Goal: Transaction & Acquisition: Purchase product/service

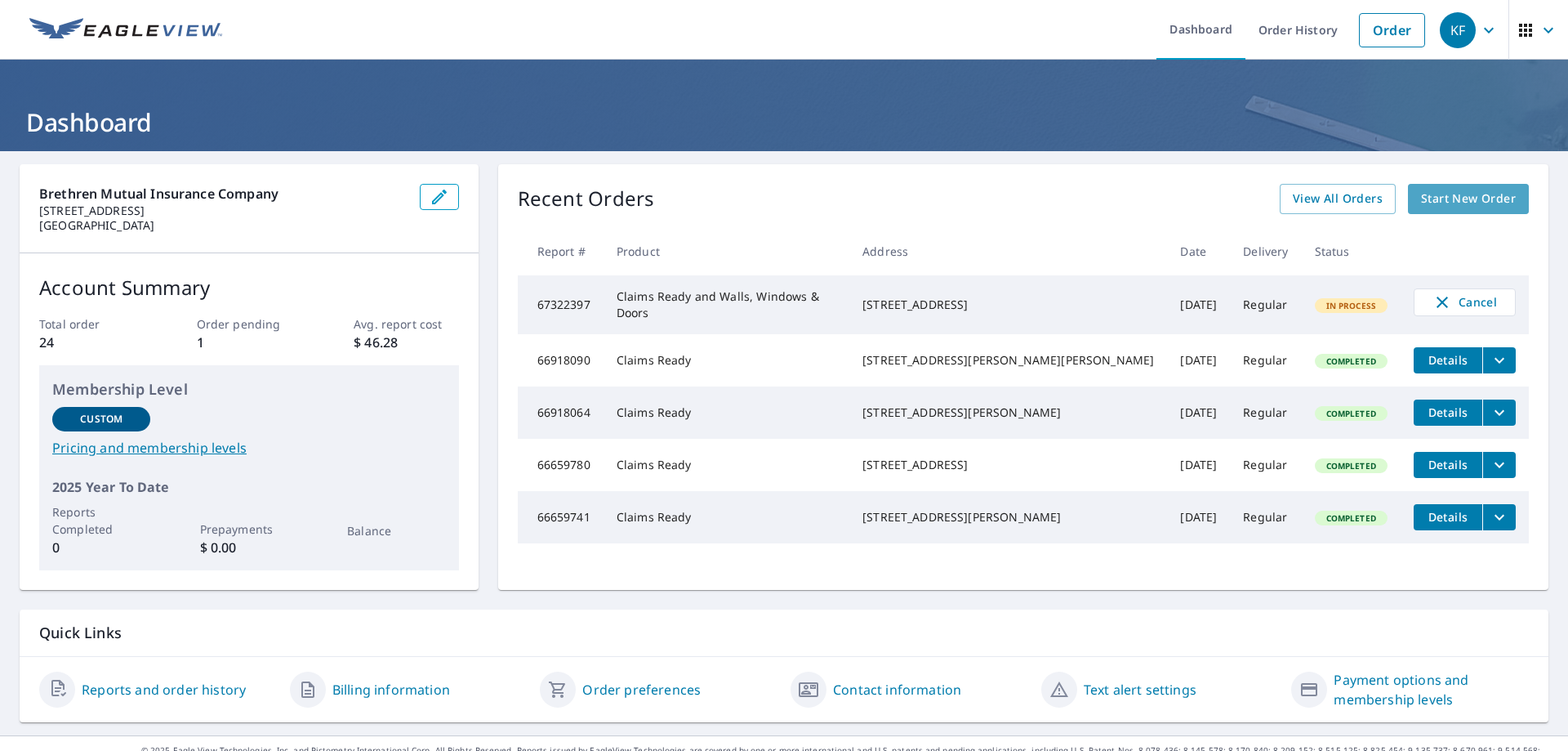
click at [1463, 200] on span "Start New Order" at bounding box center [1469, 198] width 95 height 20
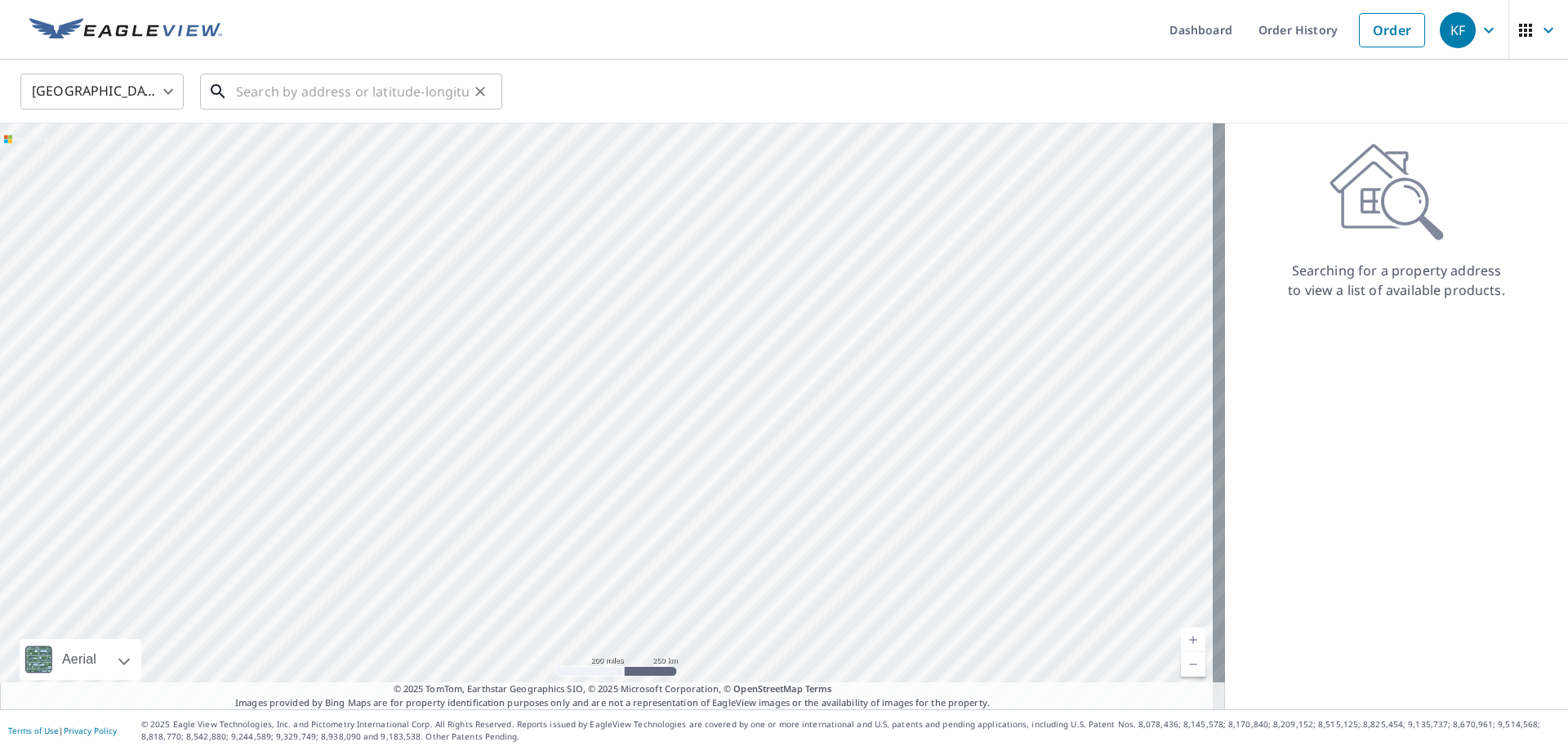
click at [355, 95] on input "text" at bounding box center [352, 91] width 233 height 46
click at [249, 91] on input "text" at bounding box center [352, 91] width 233 height 46
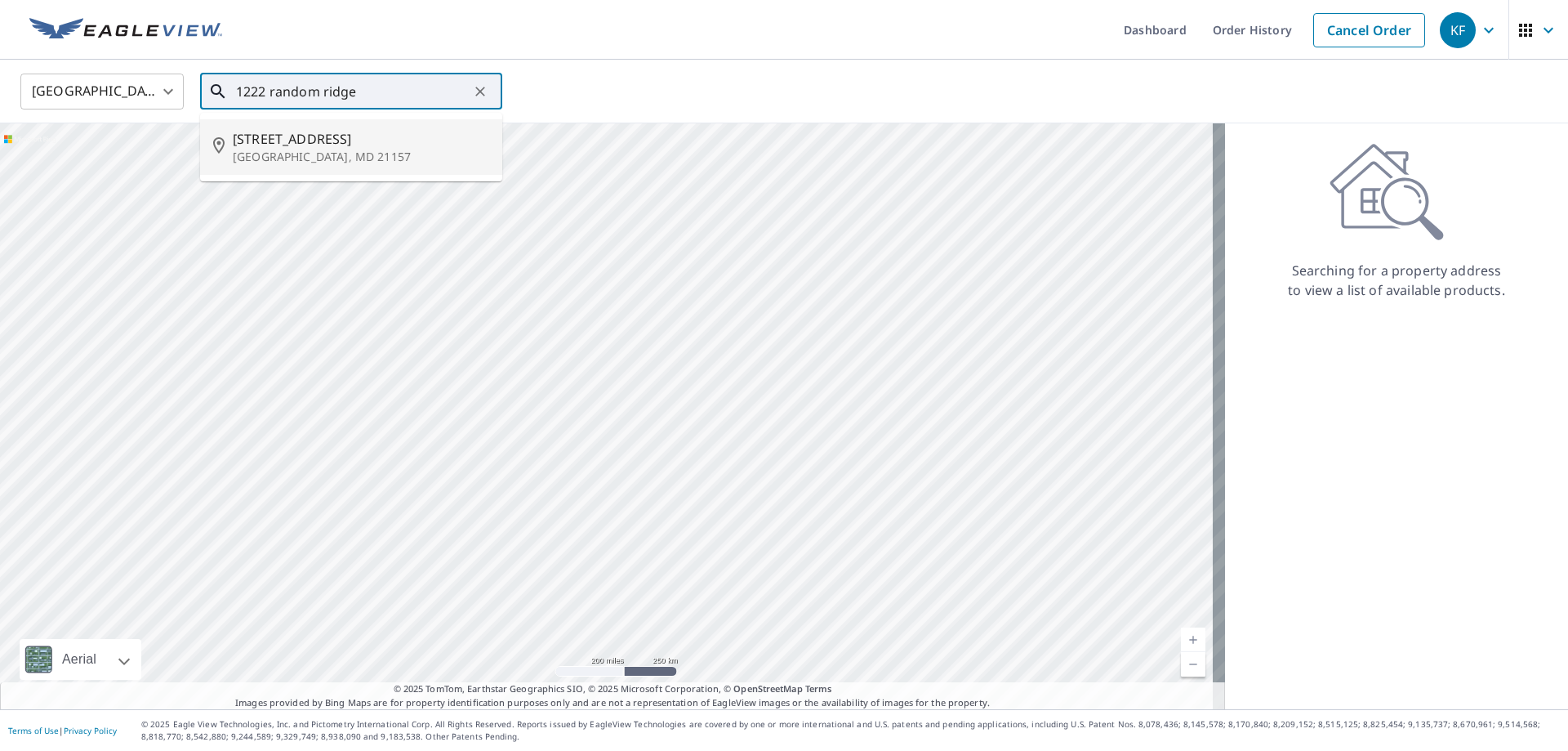
click at [277, 146] on span "[STREET_ADDRESS]" at bounding box center [362, 139] width 257 height 20
type input "[STREET_ADDRESS]"
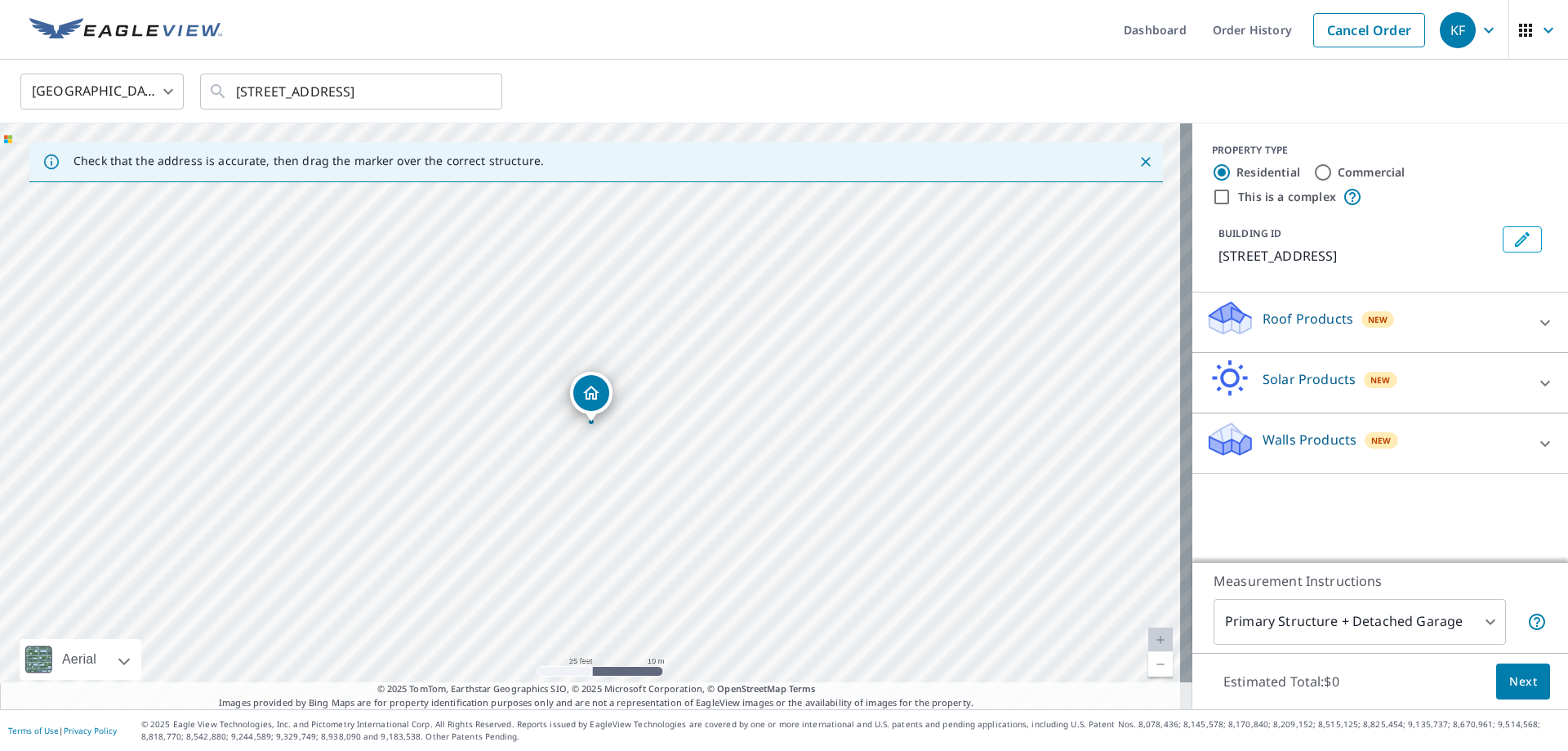
click at [1540, 326] on icon at bounding box center [1545, 323] width 10 height 6
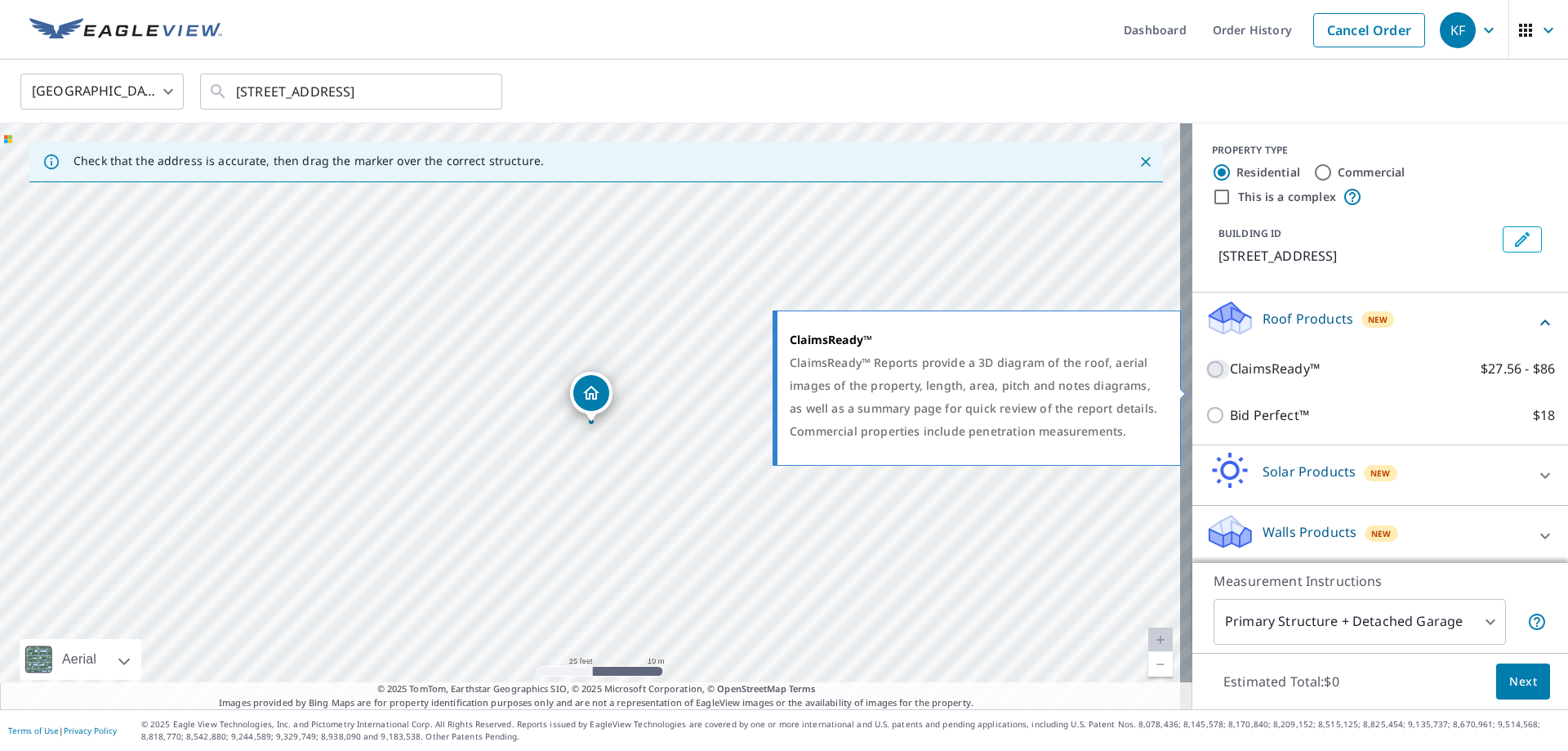
click at [1205, 379] on input "ClaimsReady™ $27.56 - $86" at bounding box center [1218, 369] width 25 height 20
checkbox input "true"
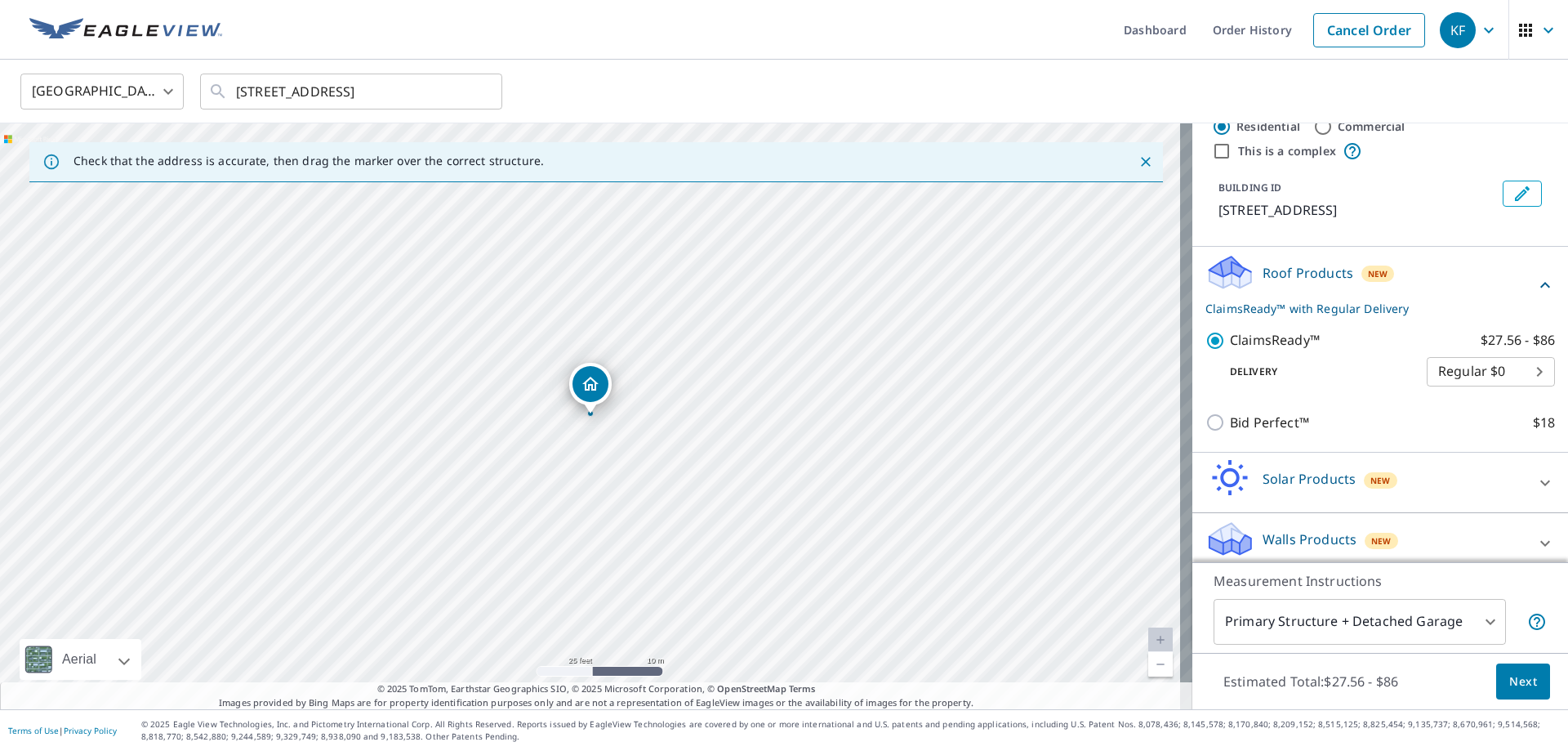
scroll to position [77, 0]
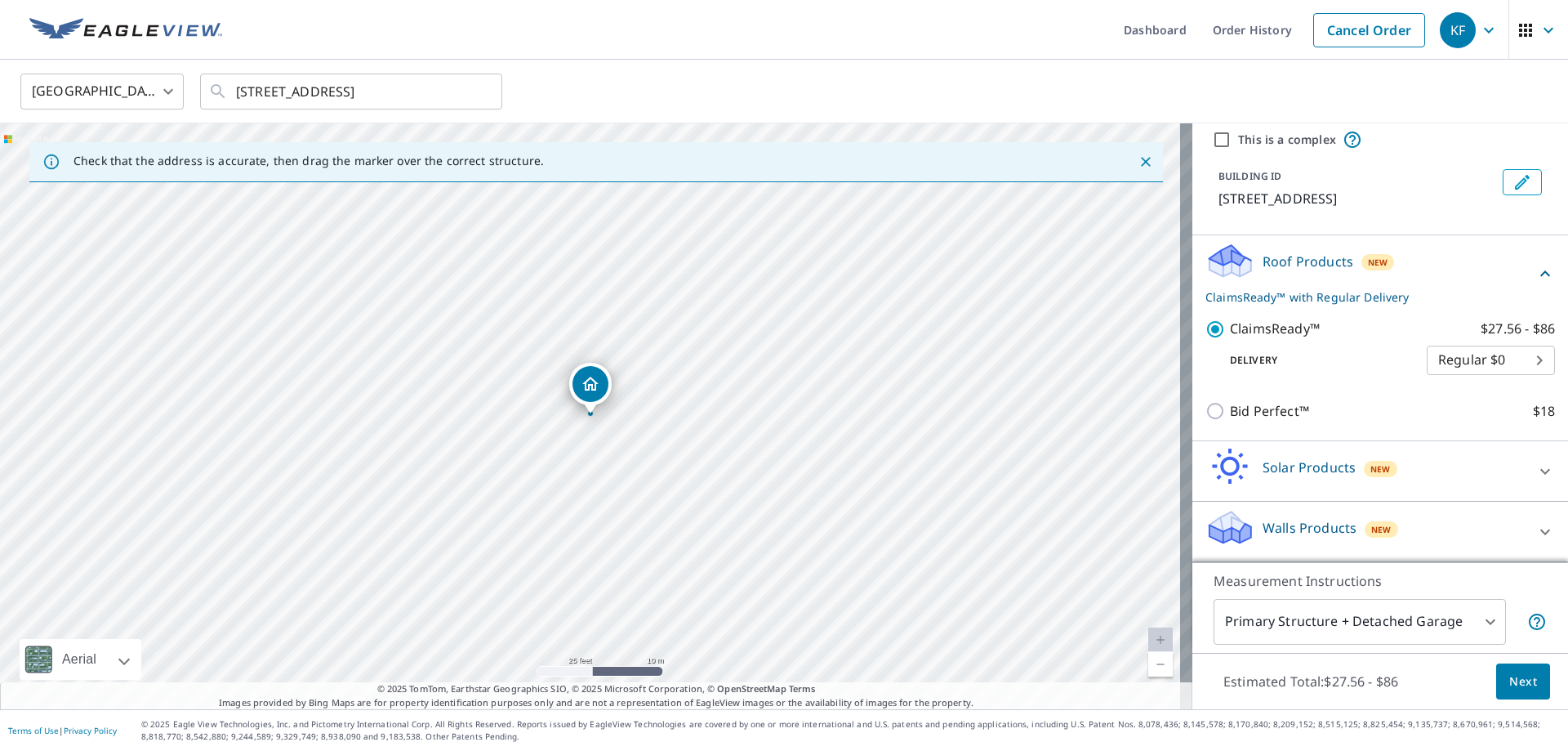
click at [1509, 677] on span "Next" at bounding box center [1522, 682] width 28 height 20
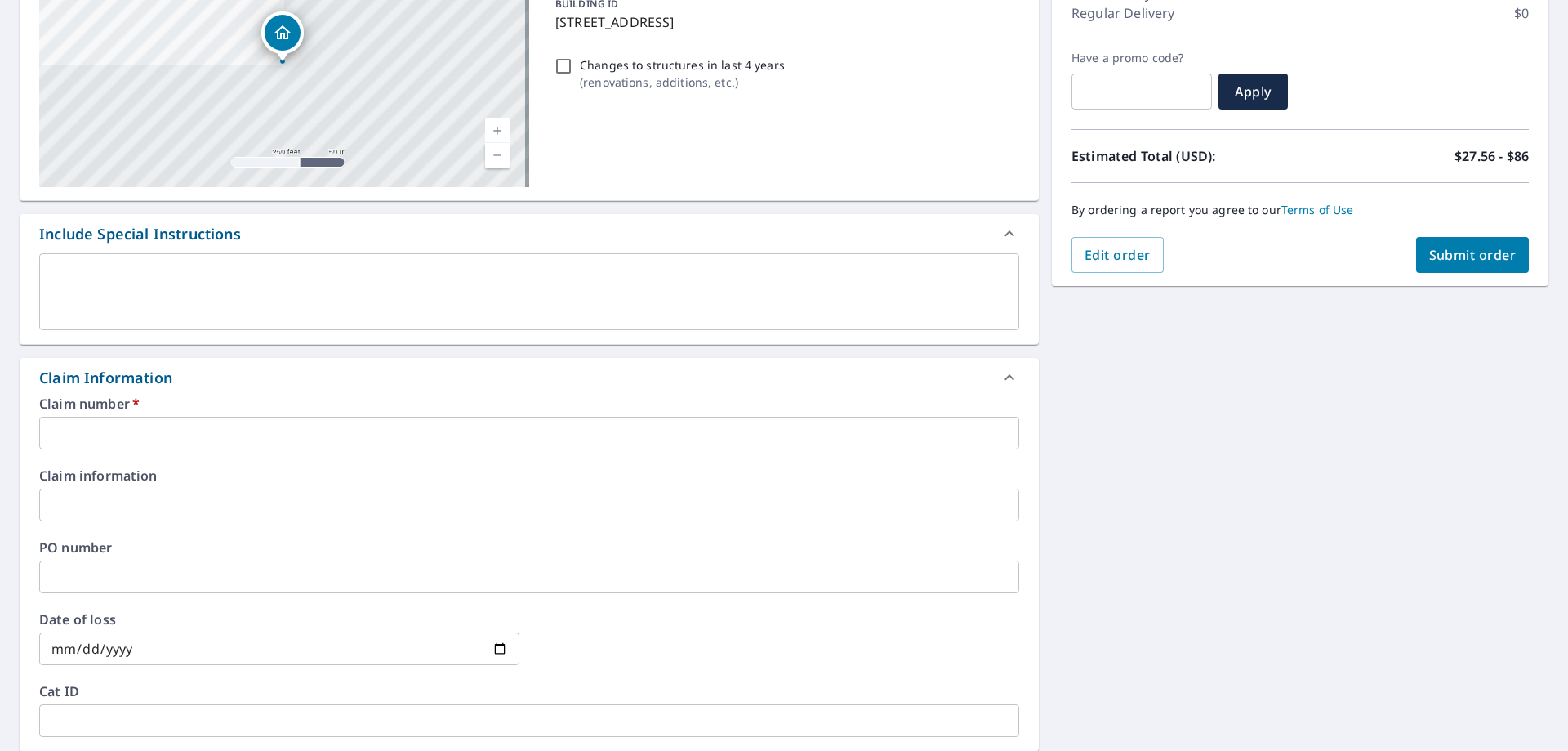
scroll to position [246, 0]
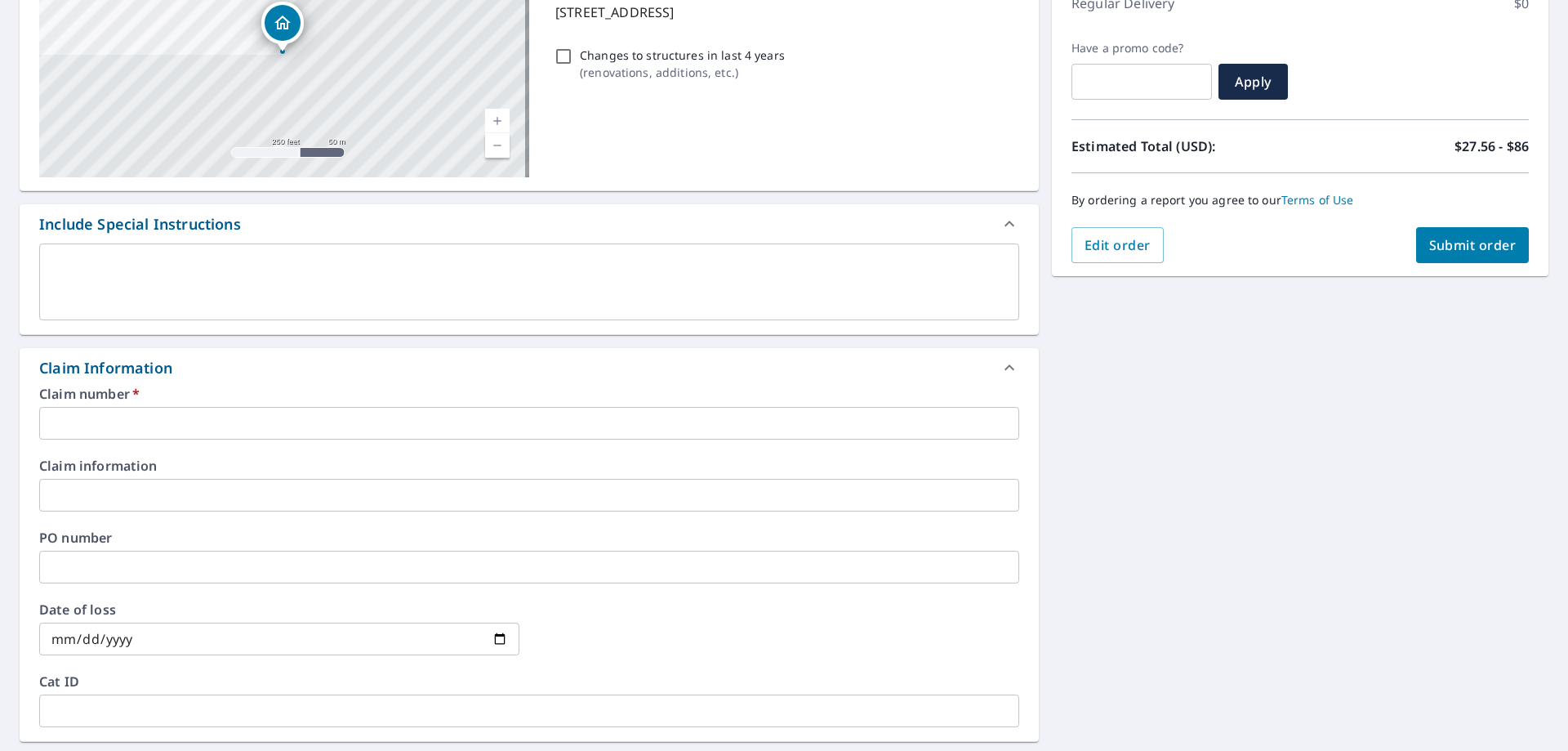
click at [72, 416] on input "text" at bounding box center [529, 424] width 980 height 32
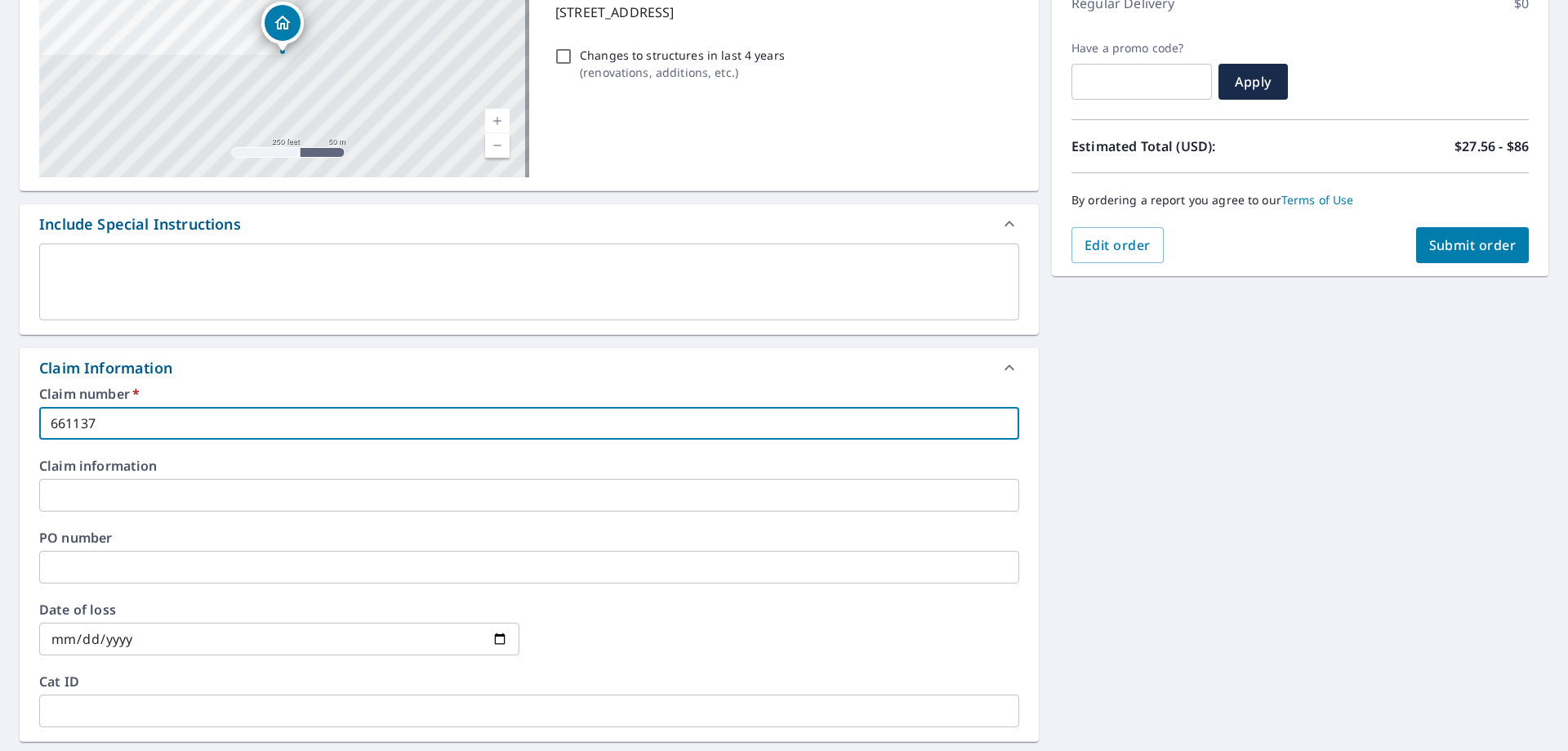
type input "661137"
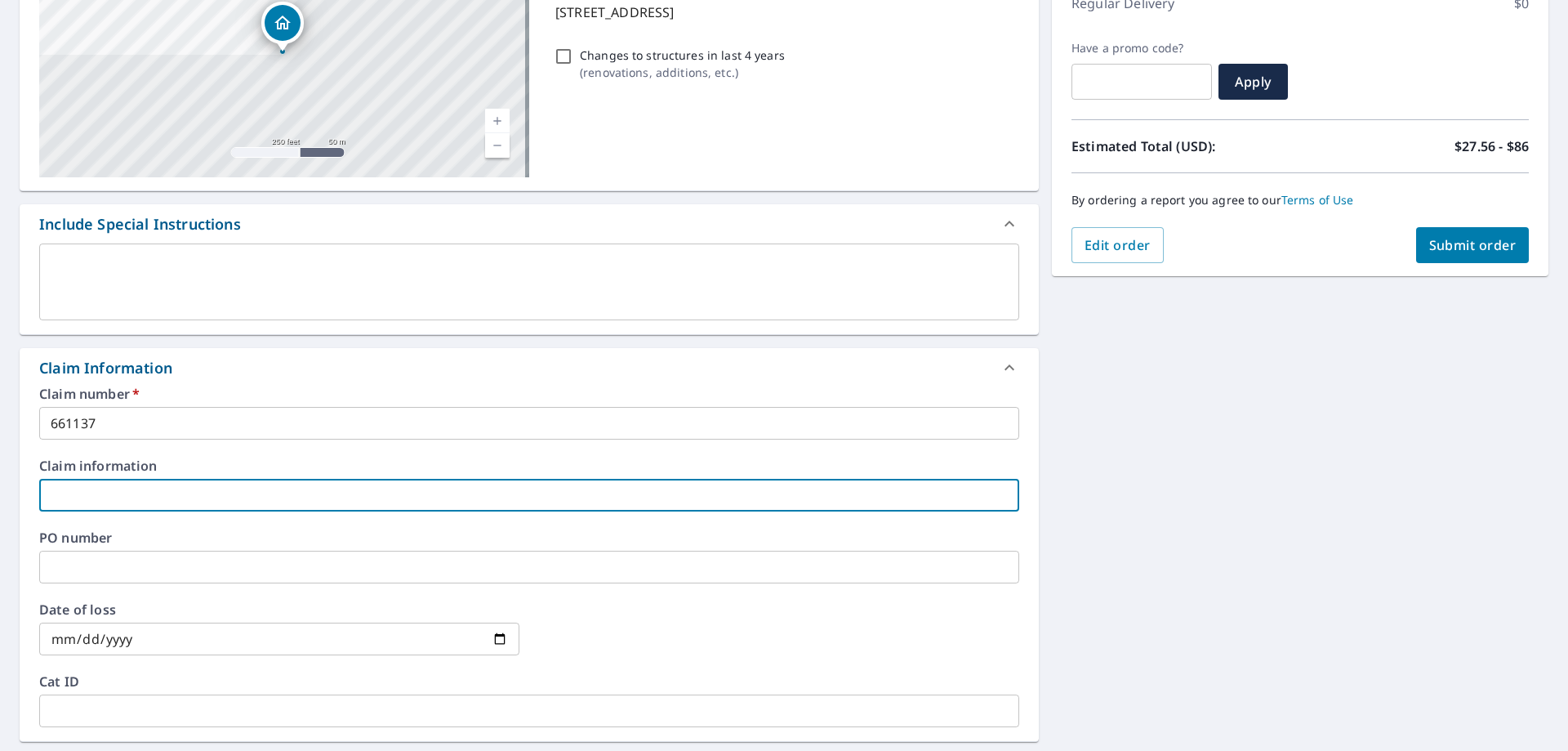
click at [125, 502] on input "text" at bounding box center [529, 495] width 980 height 32
type input "[PERSON_NAME]"
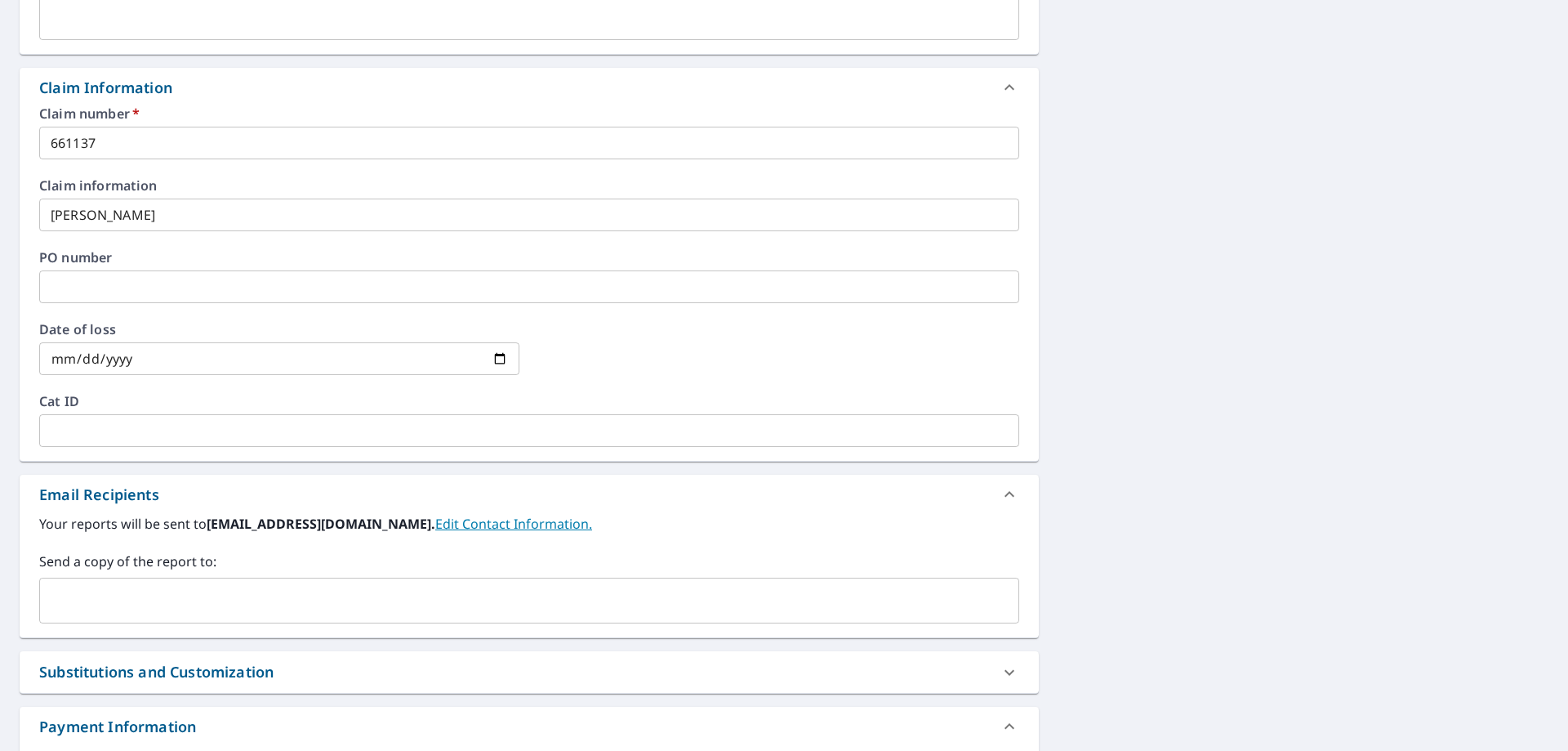
scroll to position [572, 0]
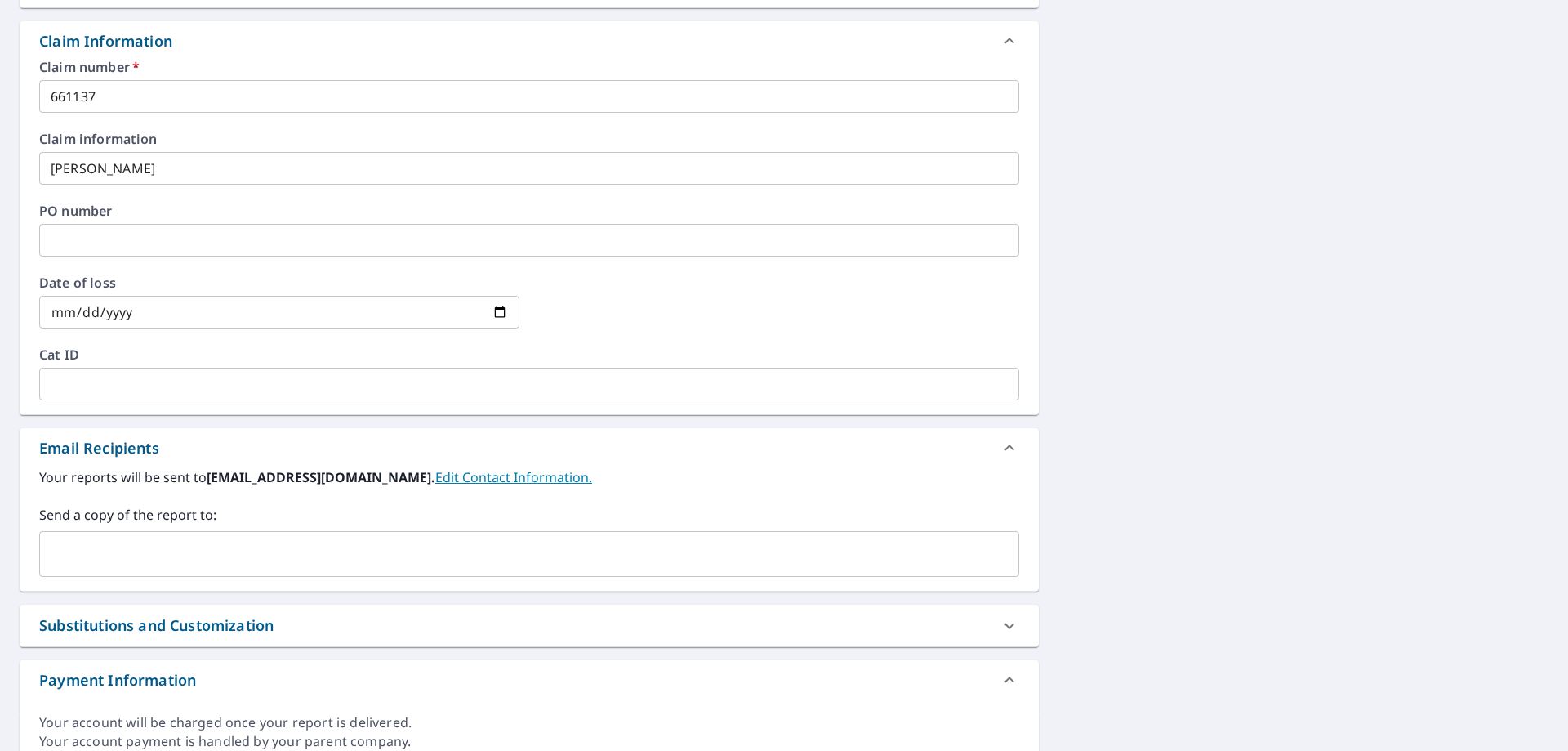
click at [48, 314] on input "date" at bounding box center [279, 312] width 480 height 32
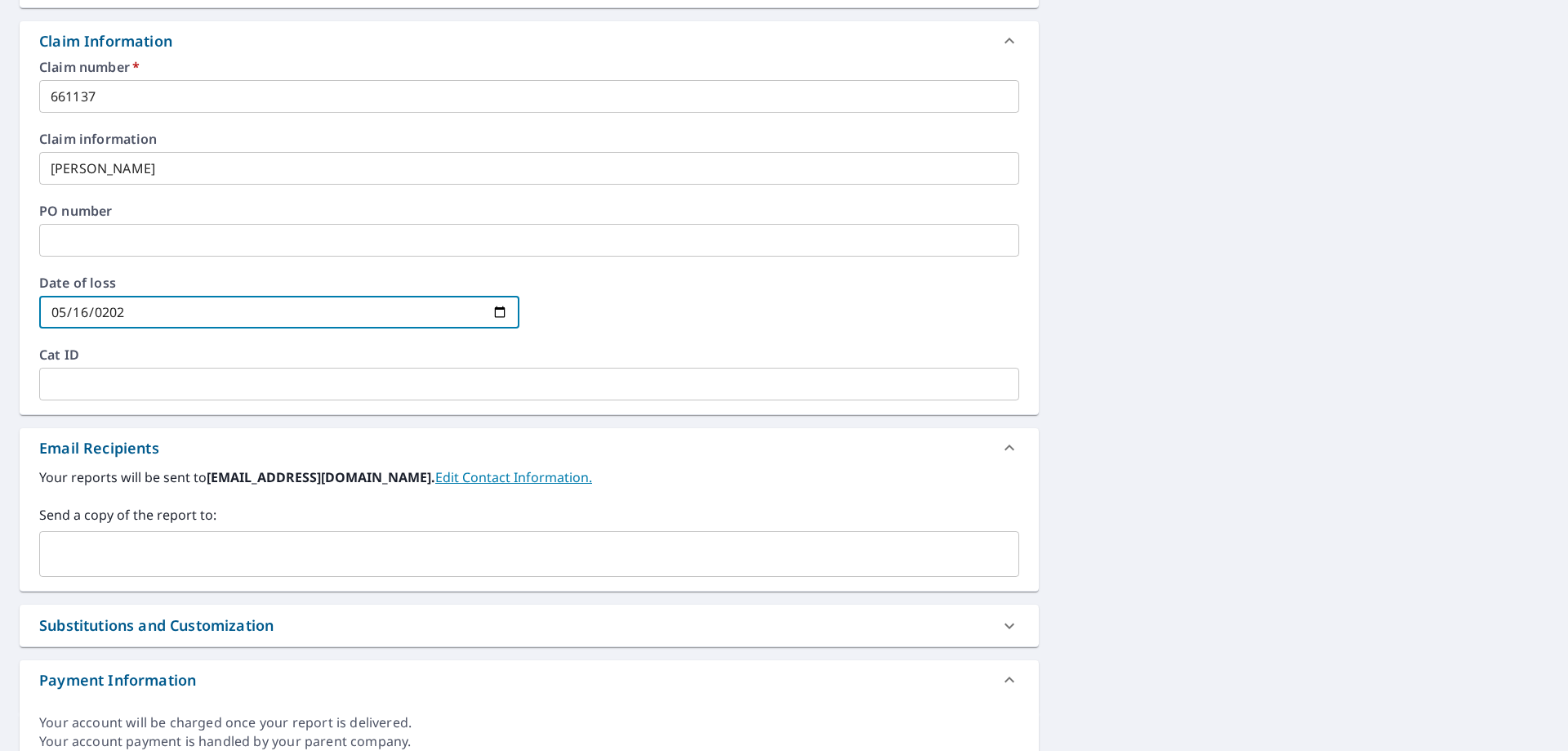
type input "[DATE]"
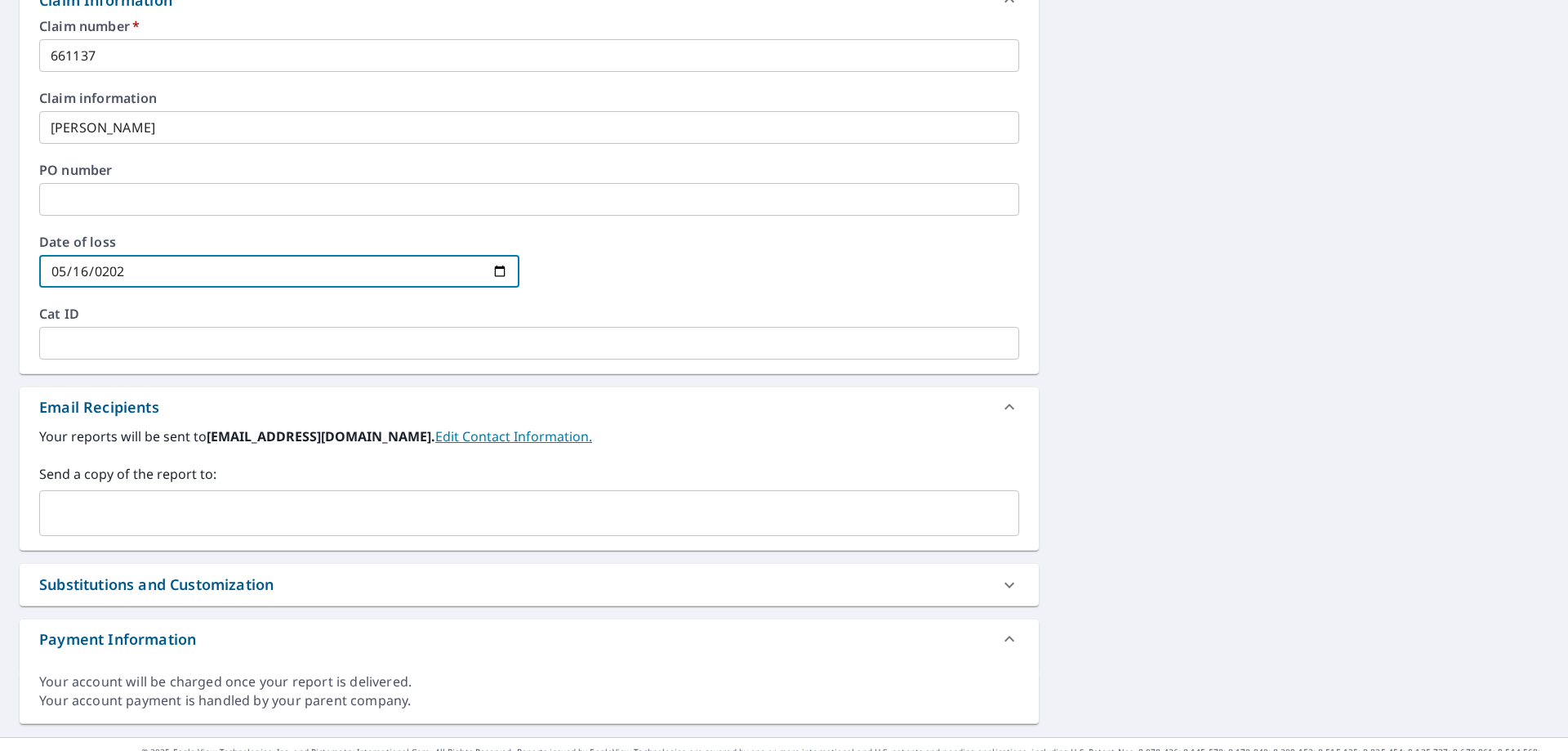
click at [1267, 350] on div "[STREET_ADDRESS] A standard road map Aerial A detailed look from above Labels L…" at bounding box center [784, 137] width 1568 height 1198
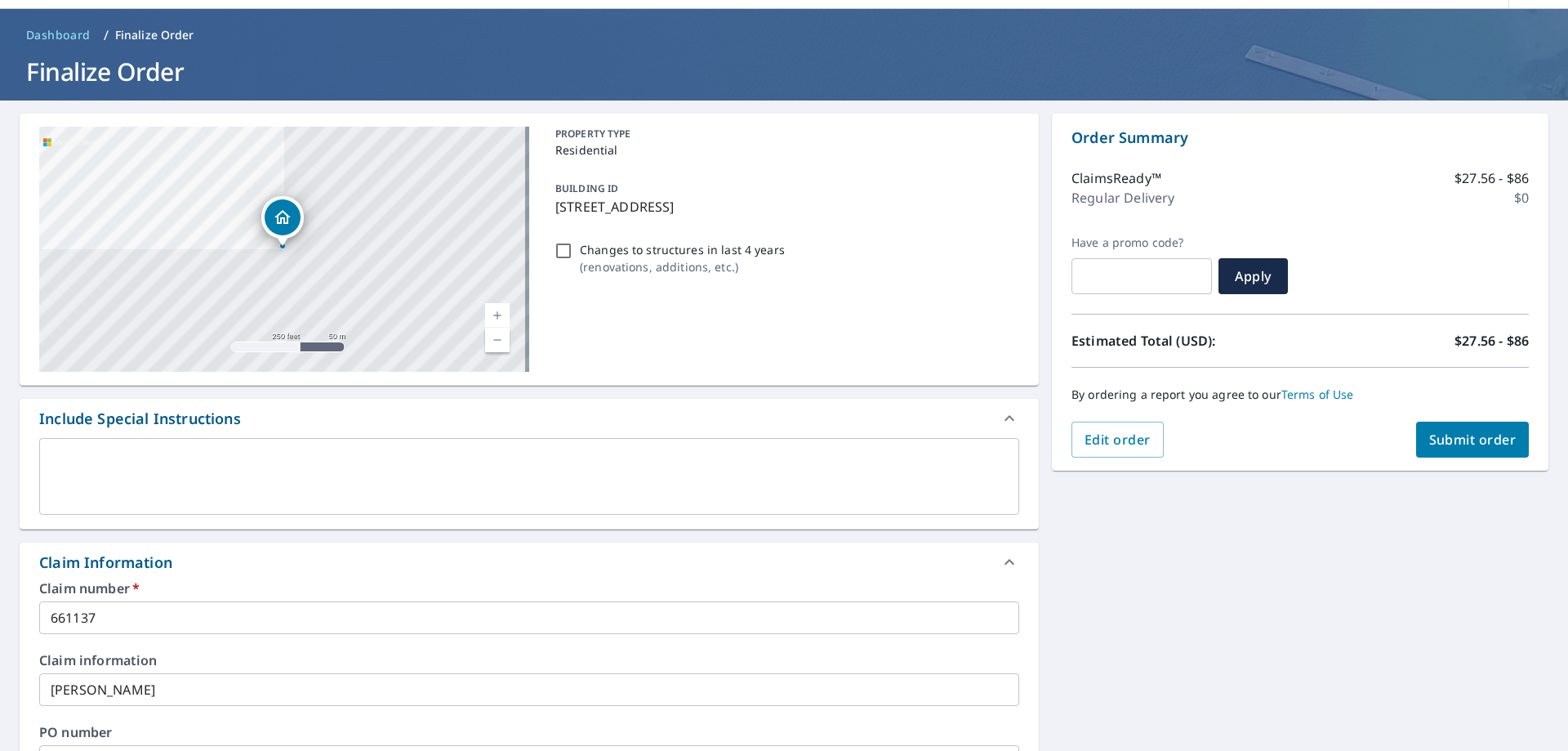
scroll to position [0, 0]
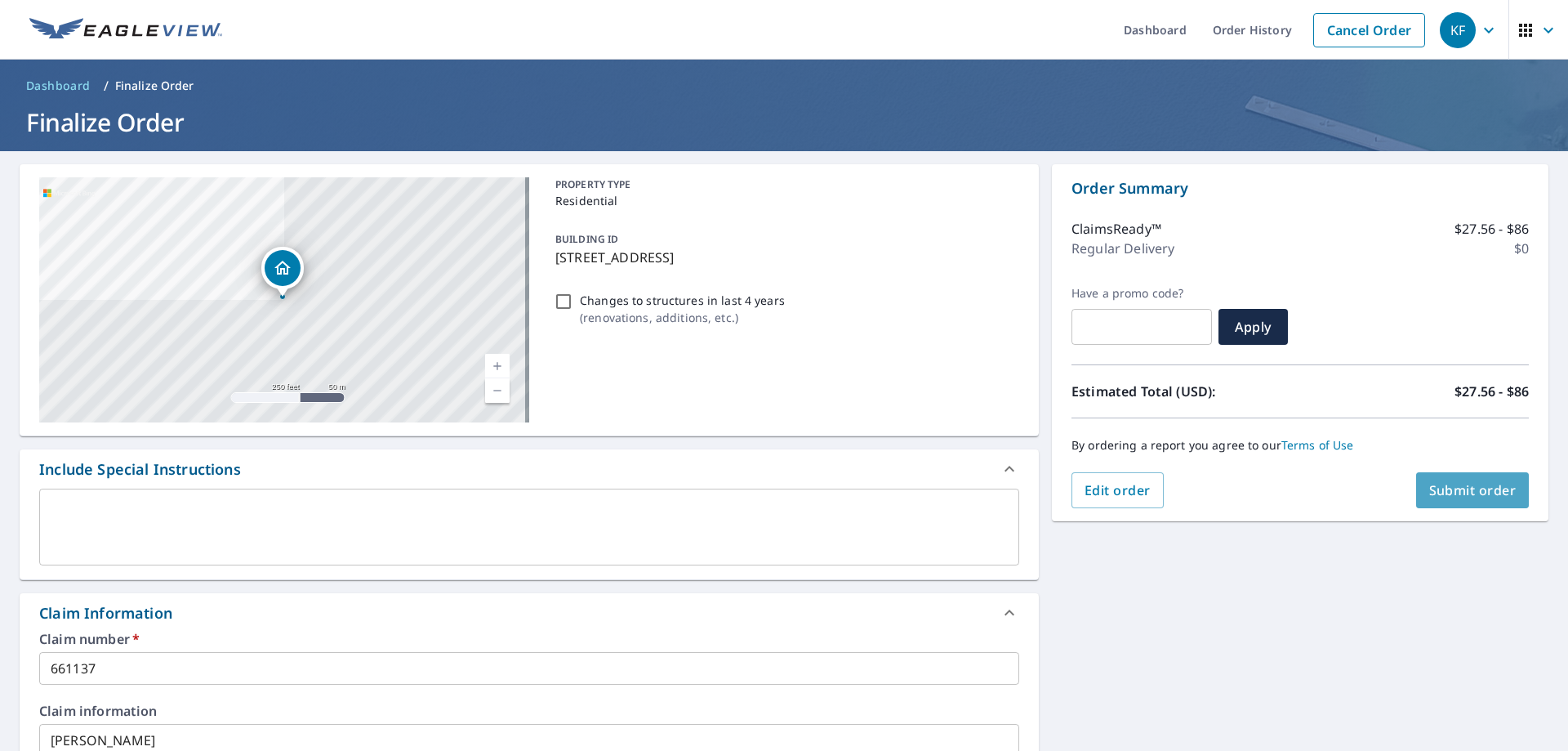
click at [1479, 480] on button "Submit order" at bounding box center [1473, 490] width 113 height 36
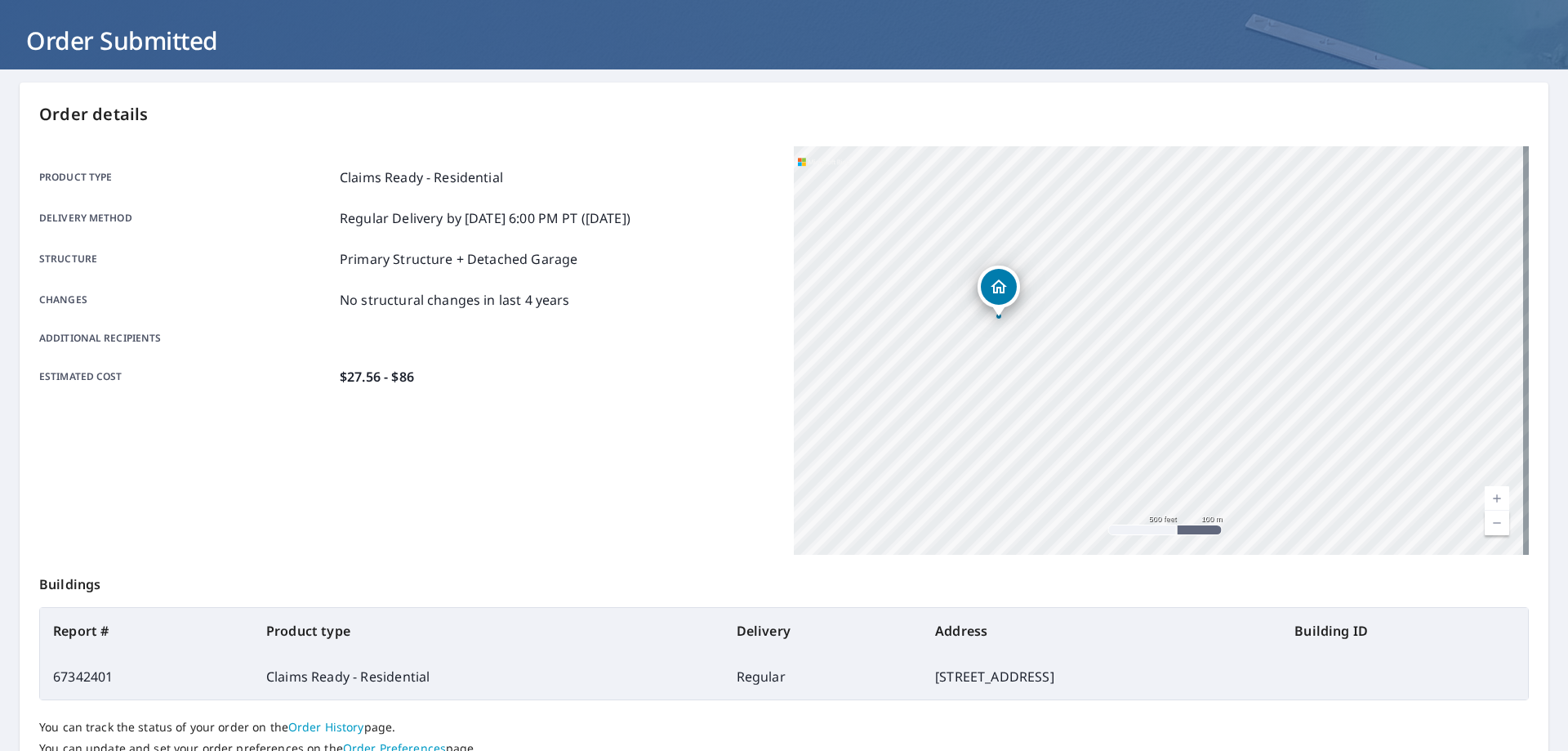
scroll to position [164, 0]
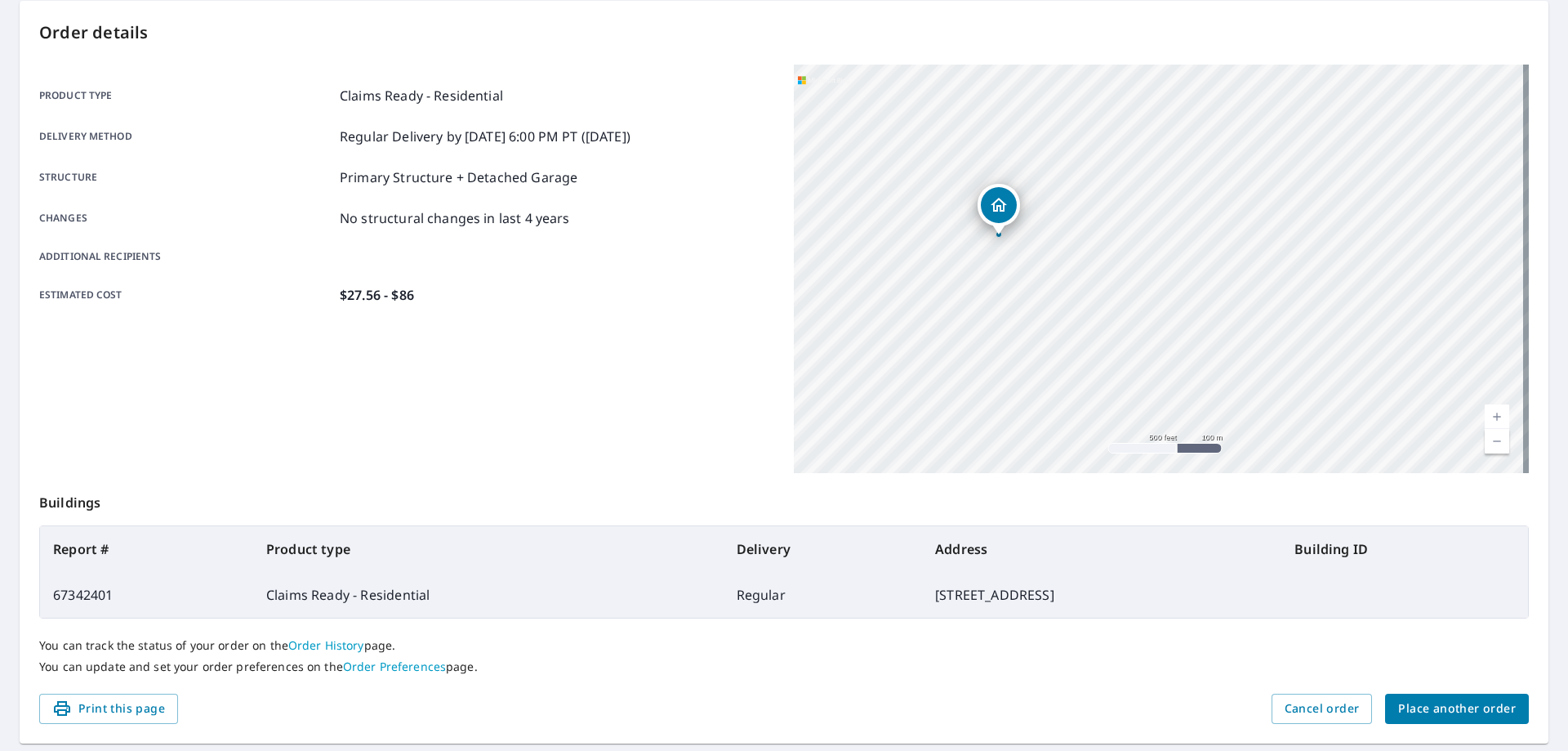
click at [1406, 710] on span "Place another order" at bounding box center [1458, 708] width 118 height 20
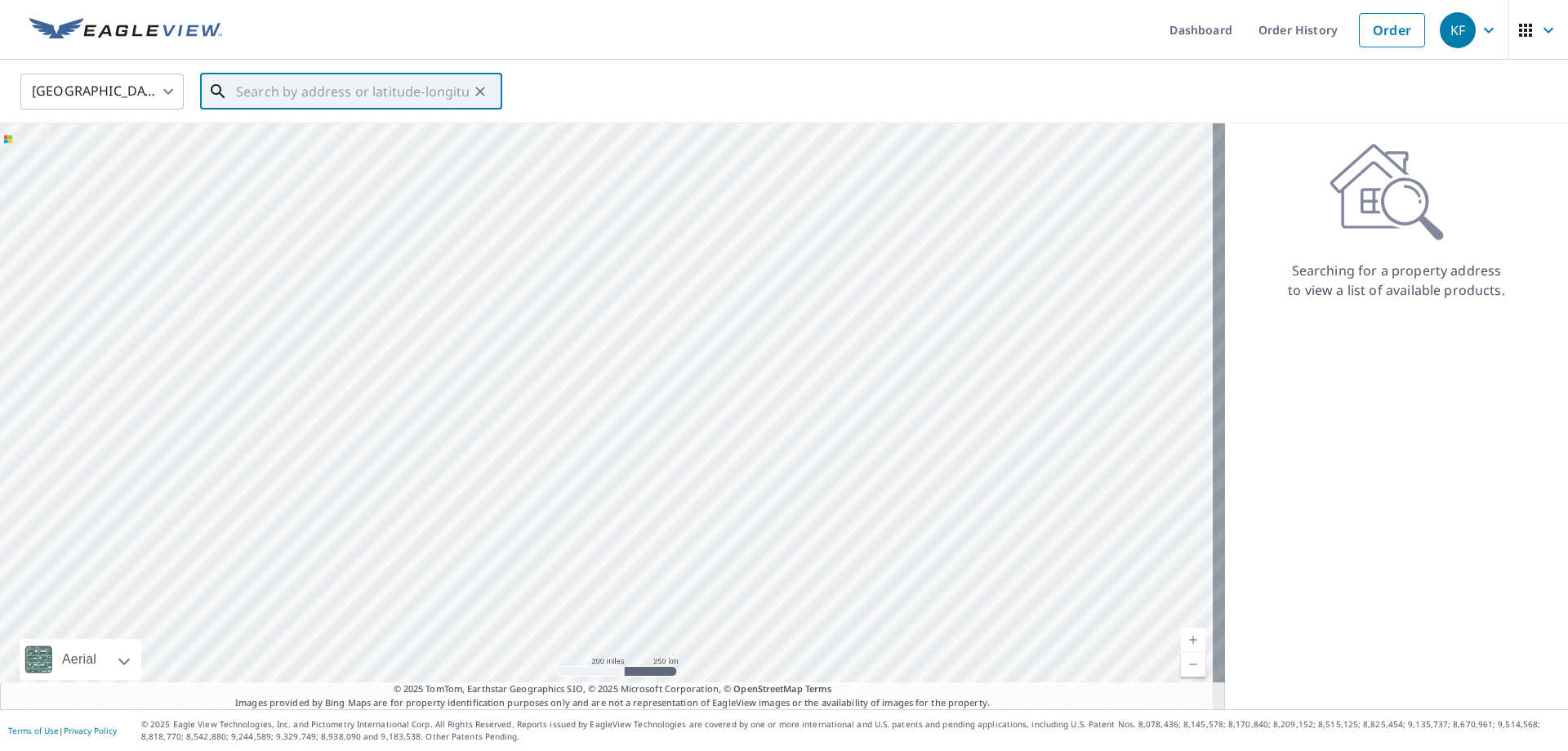
click at [309, 97] on input "text" at bounding box center [352, 91] width 233 height 46
click at [244, 139] on span "[STREET_ADDRESS][PERSON_NAME]" at bounding box center [362, 139] width 257 height 20
type input "[STREET_ADDRESS][PERSON_NAME][PERSON_NAME]"
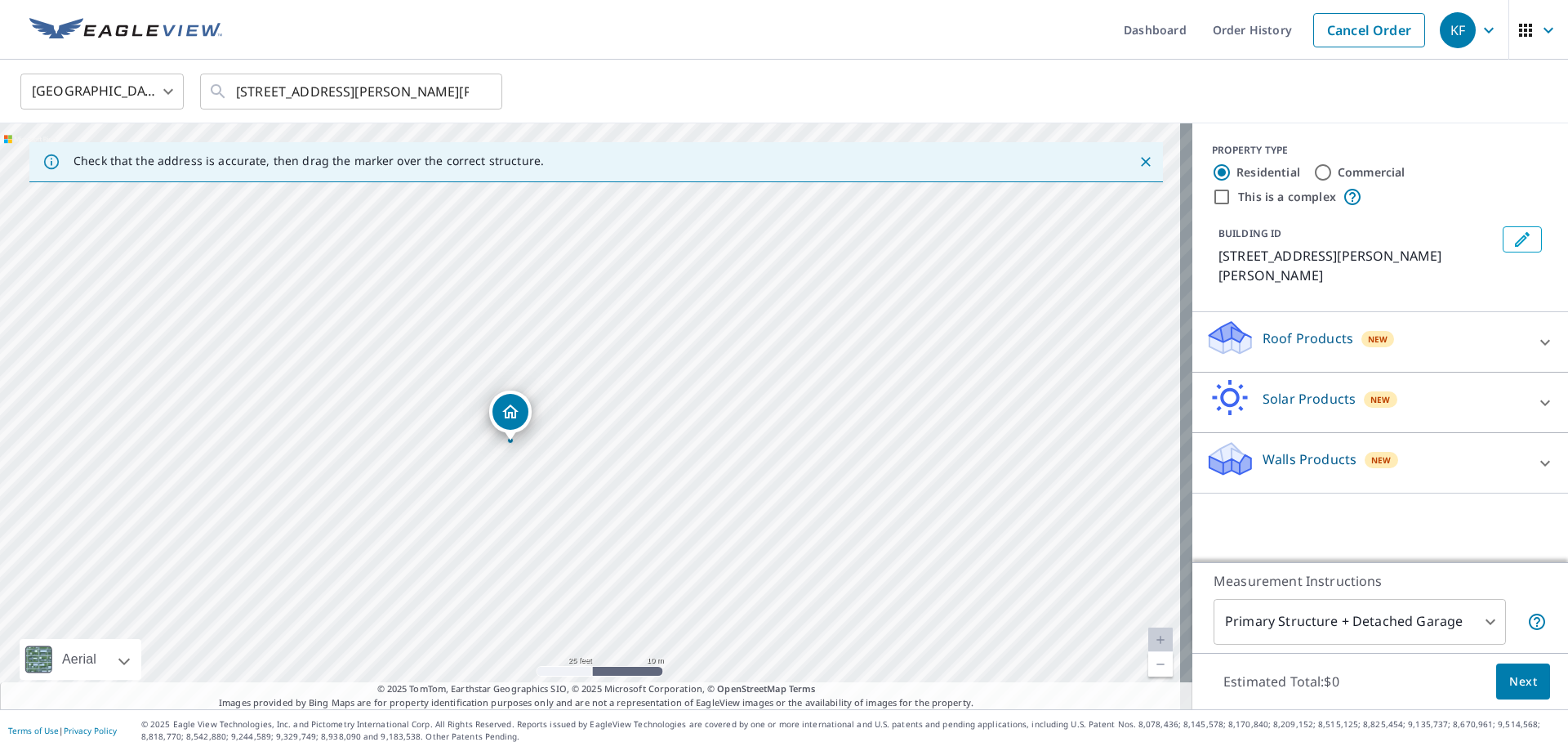
click at [1425, 319] on div "Roof Products New" at bounding box center [1365, 342] width 321 height 47
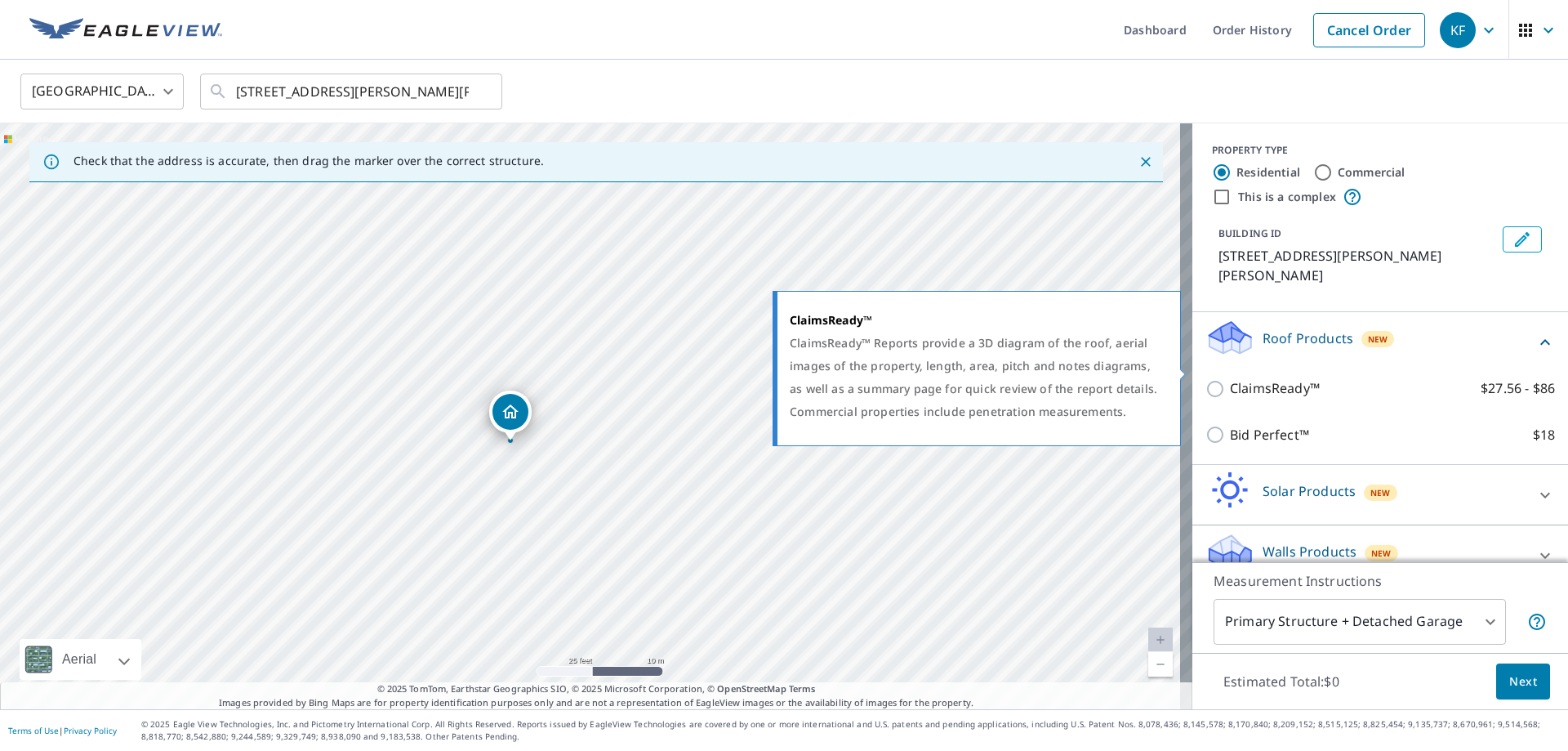
click at [1205, 379] on input "ClaimsReady™ $27.56 - $86" at bounding box center [1218, 388] width 25 height 20
checkbox input "true"
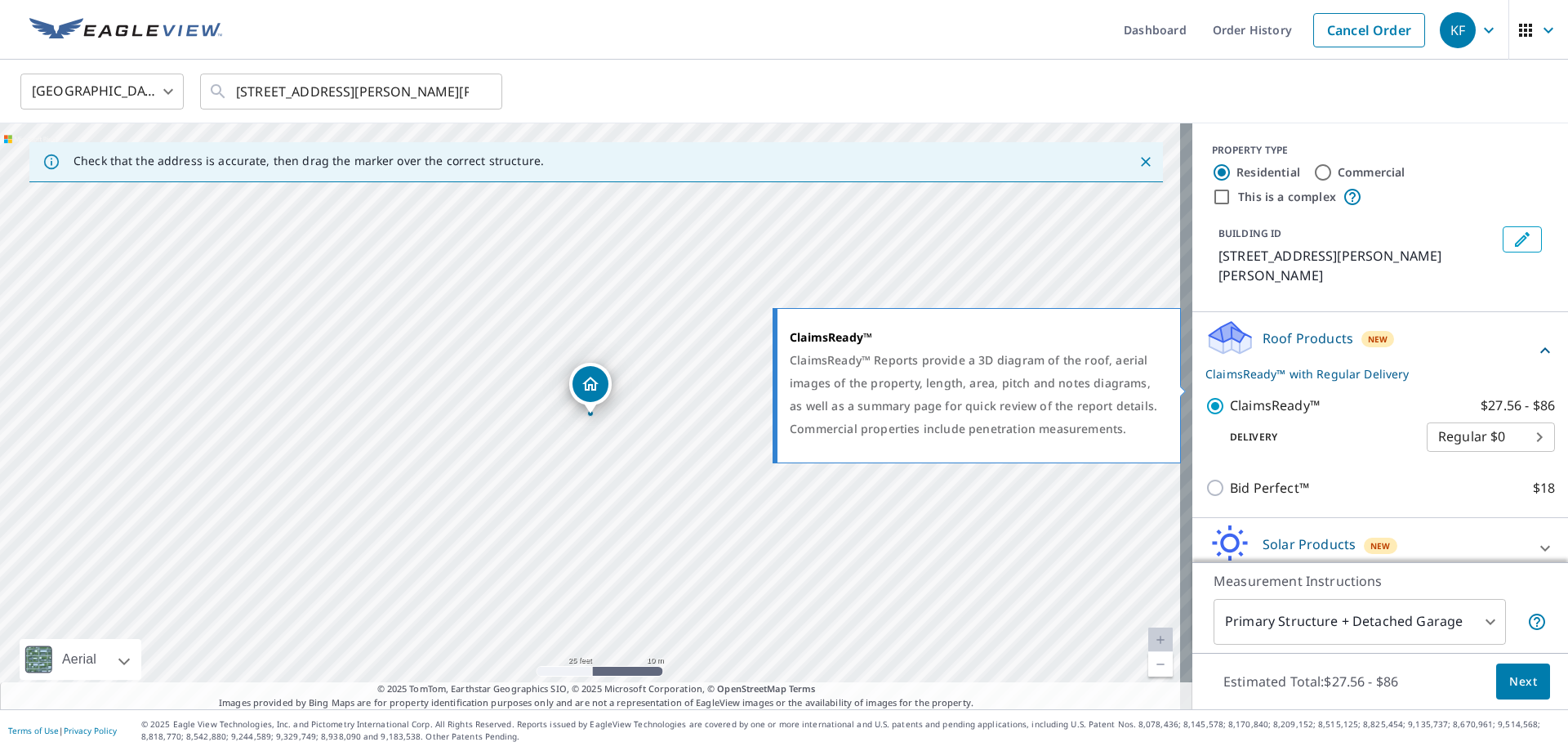
scroll to position [57, 0]
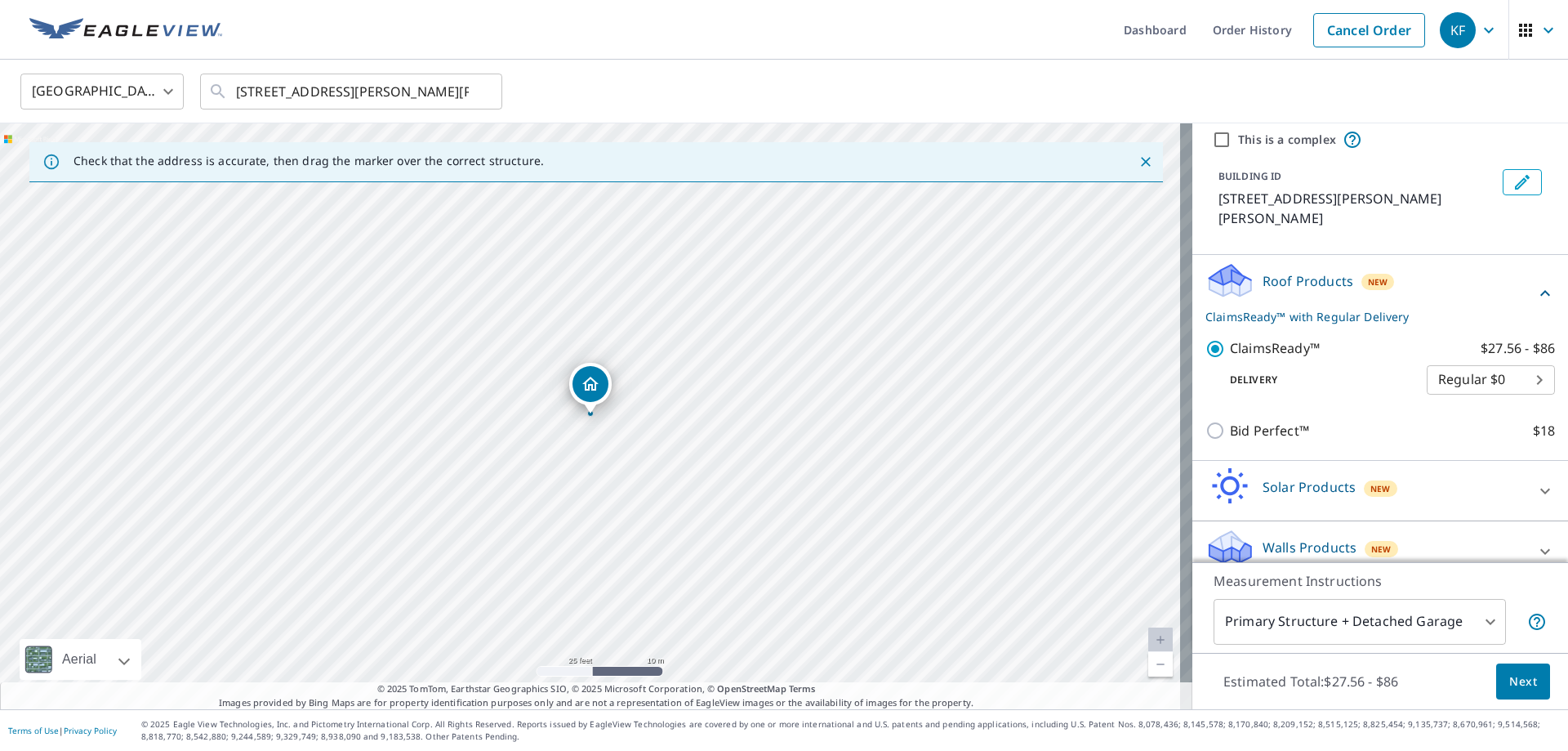
click at [1302, 538] on p "Walls Products" at bounding box center [1309, 547] width 94 height 20
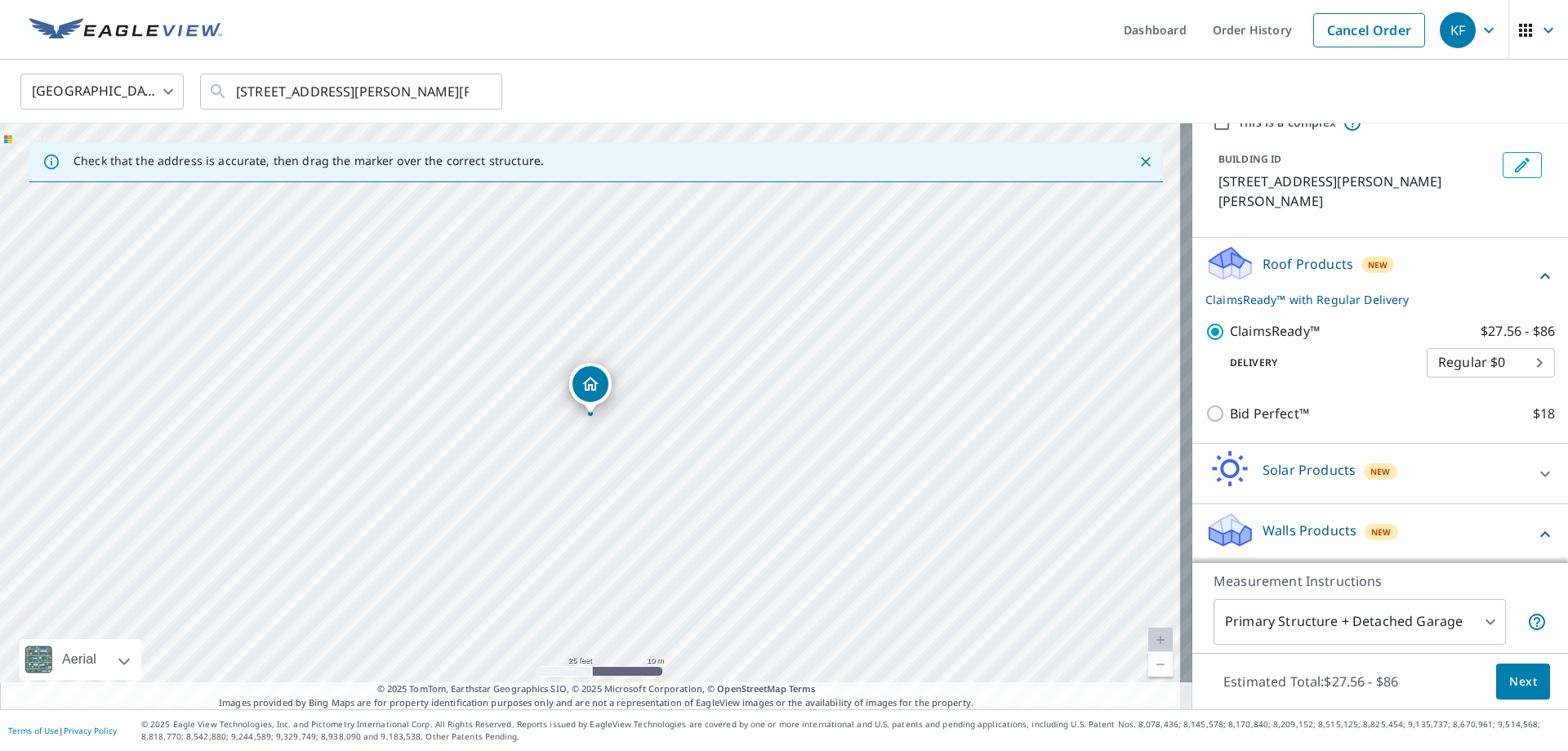
scroll to position [104, 0]
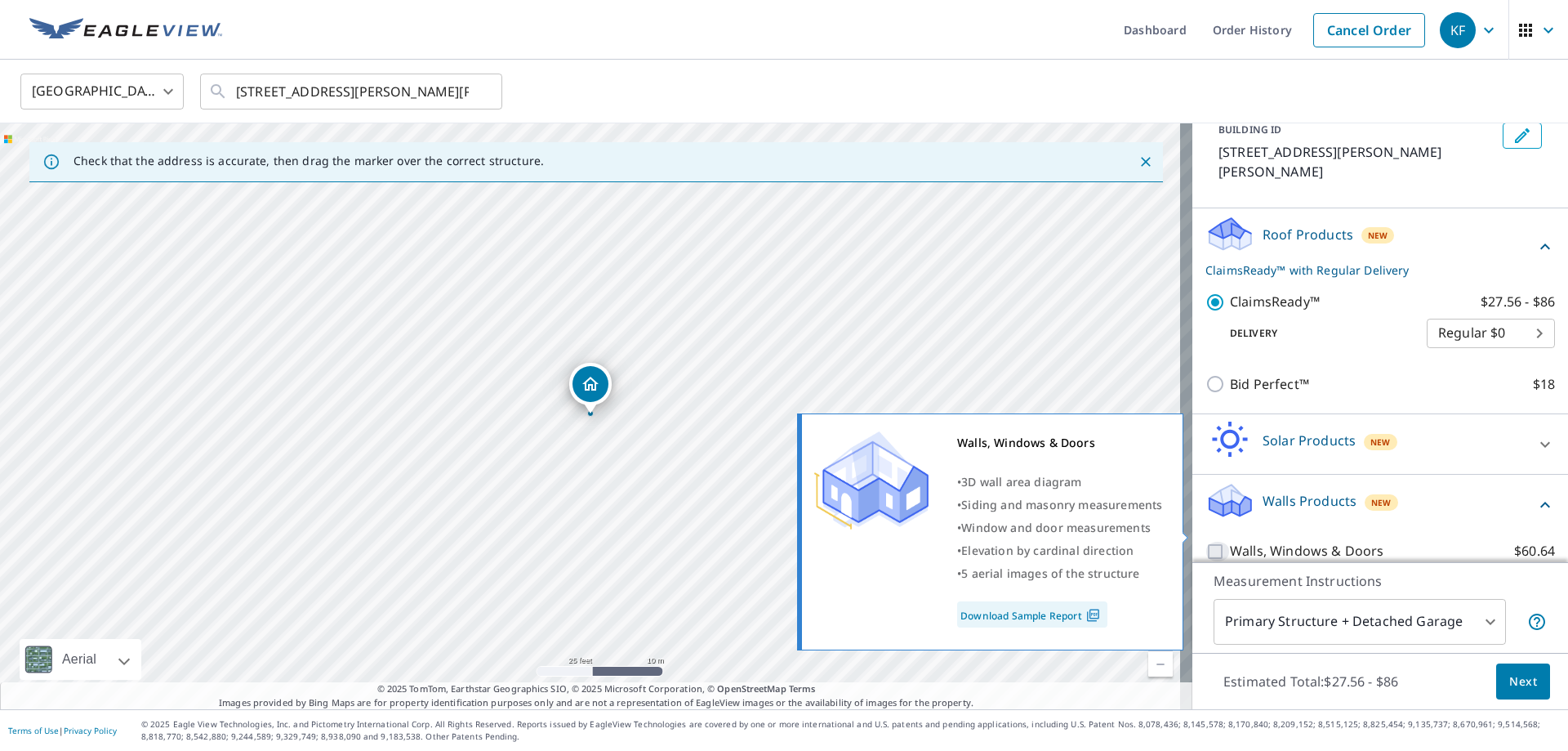
click at [1205, 542] on input "Walls, Windows & Doors $60.64" at bounding box center [1218, 551] width 25 height 20
checkbox input "true"
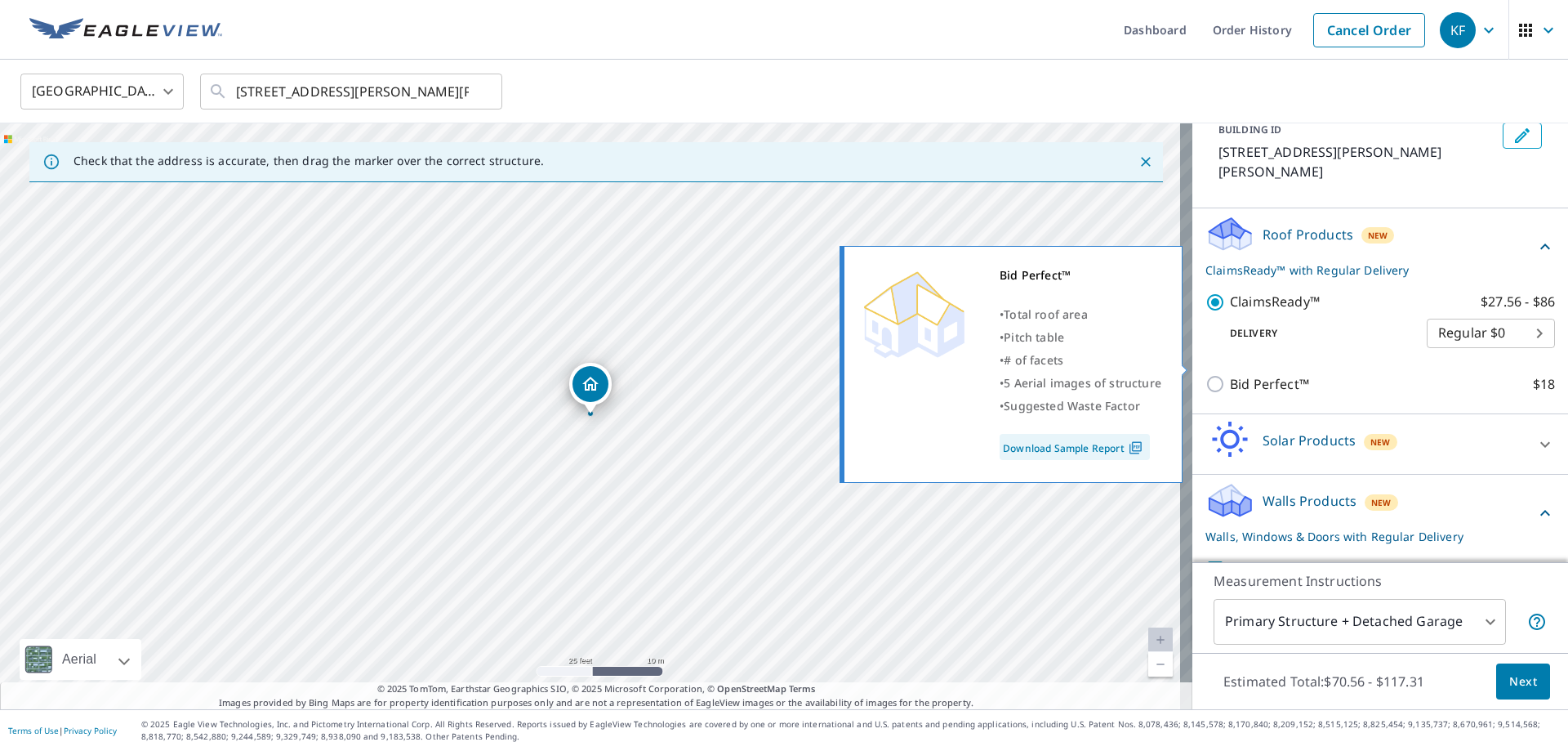
scroll to position [157, 0]
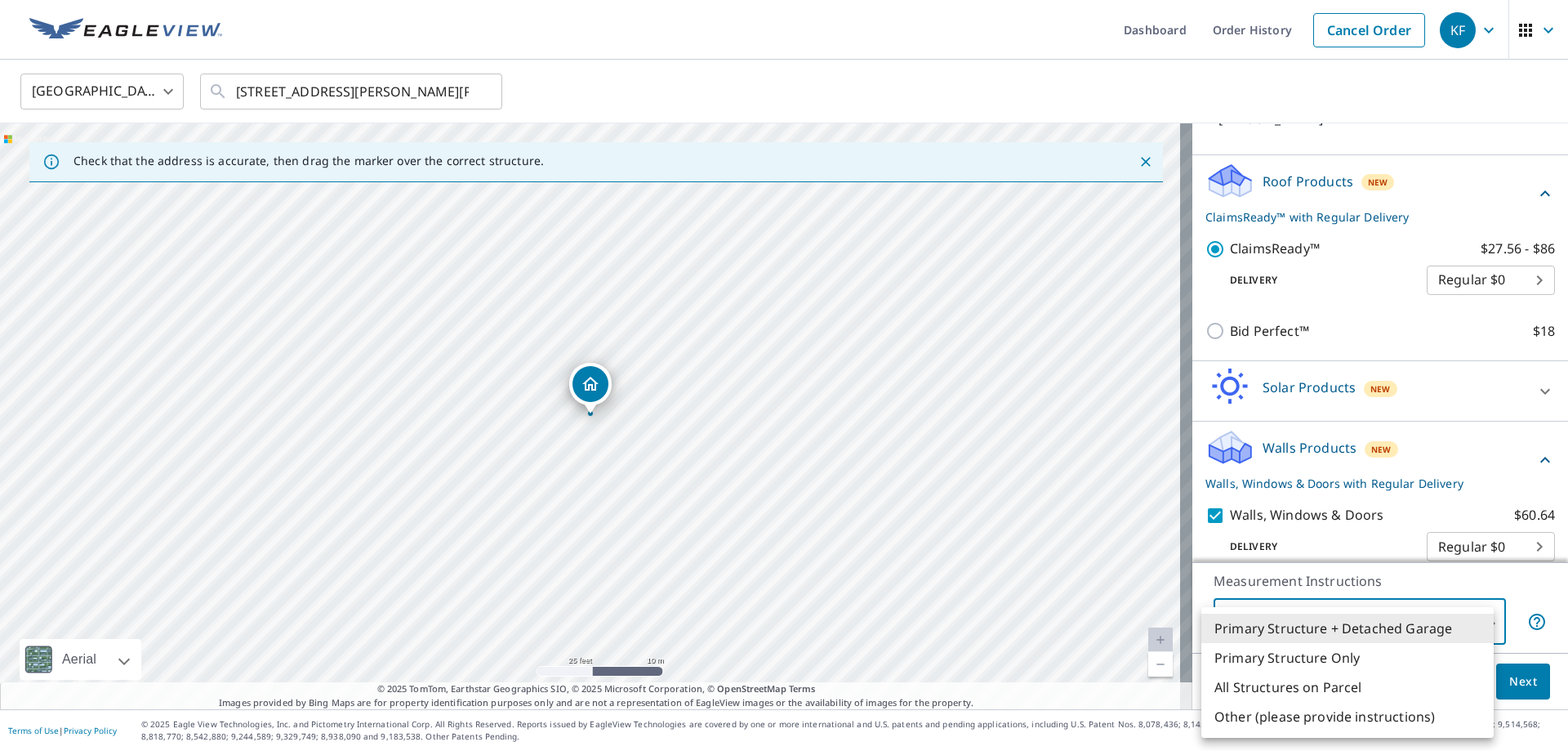
click at [1417, 634] on body "KF KF Dashboard Order History Cancel Order KF United States US ​ [STREET_ADDRES…" at bounding box center [784, 375] width 1568 height 751
click at [1299, 670] on li "Primary Structure Only" at bounding box center [1347, 658] width 292 height 30
type input "2"
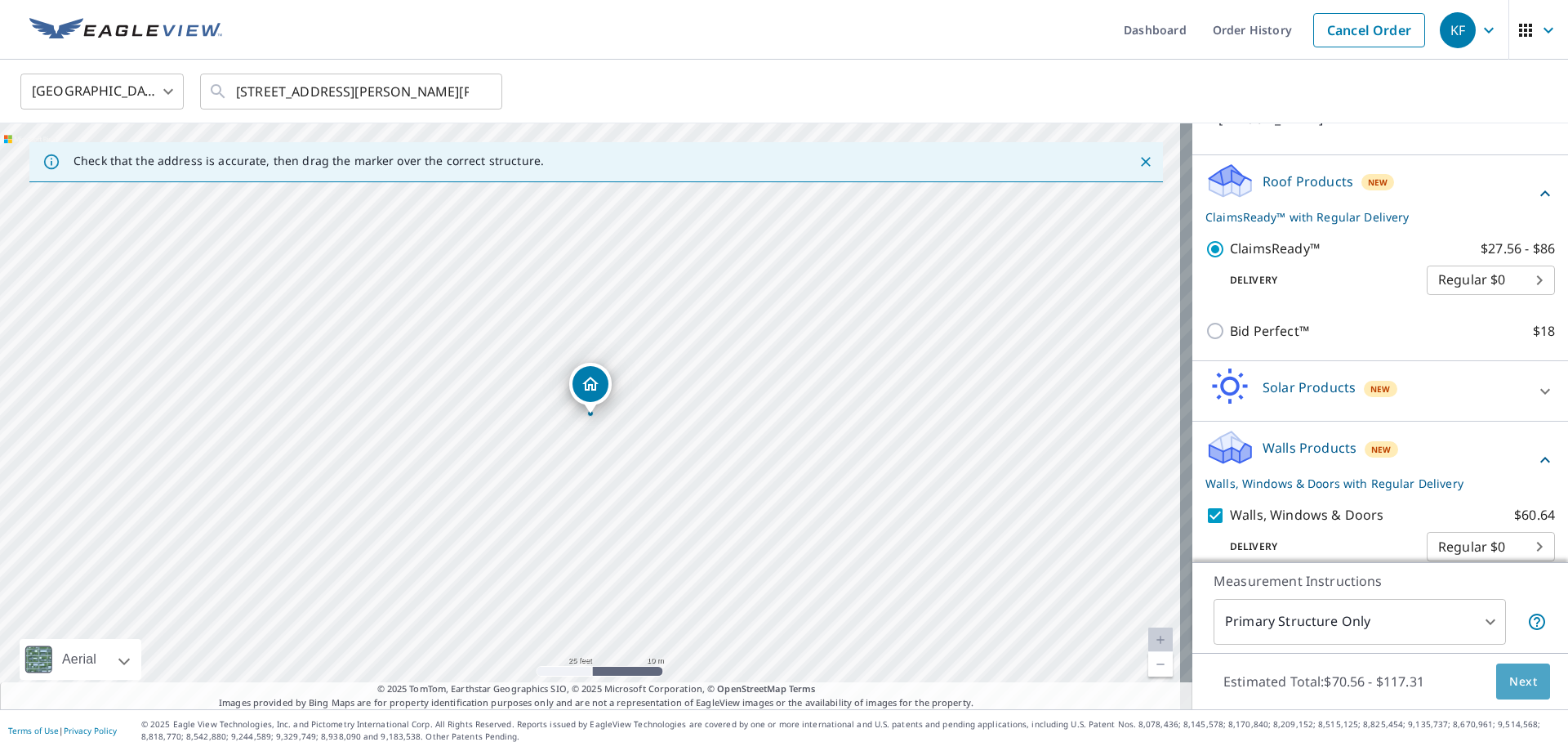
click at [1519, 686] on span "Next" at bounding box center [1522, 682] width 28 height 20
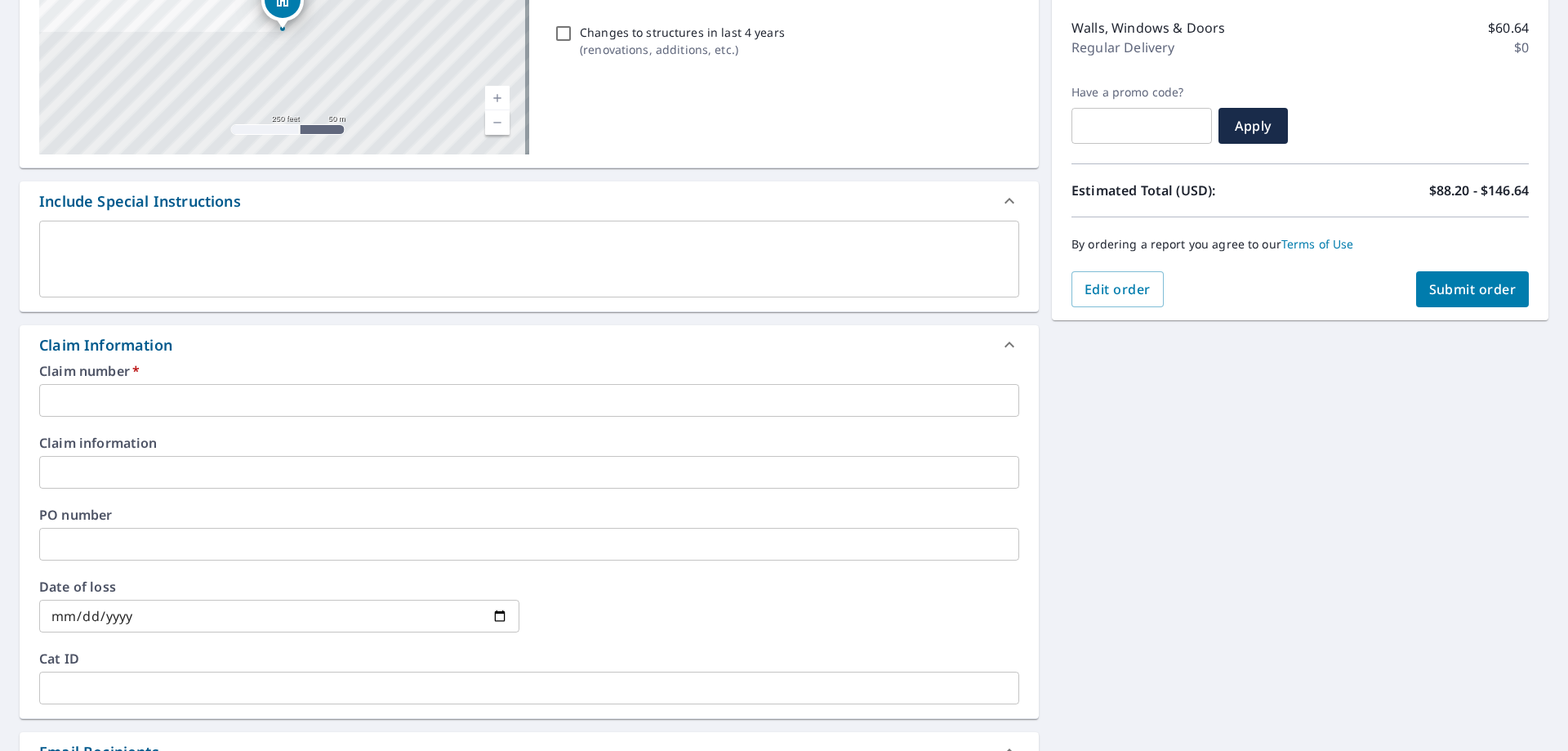
scroll to position [326, 0]
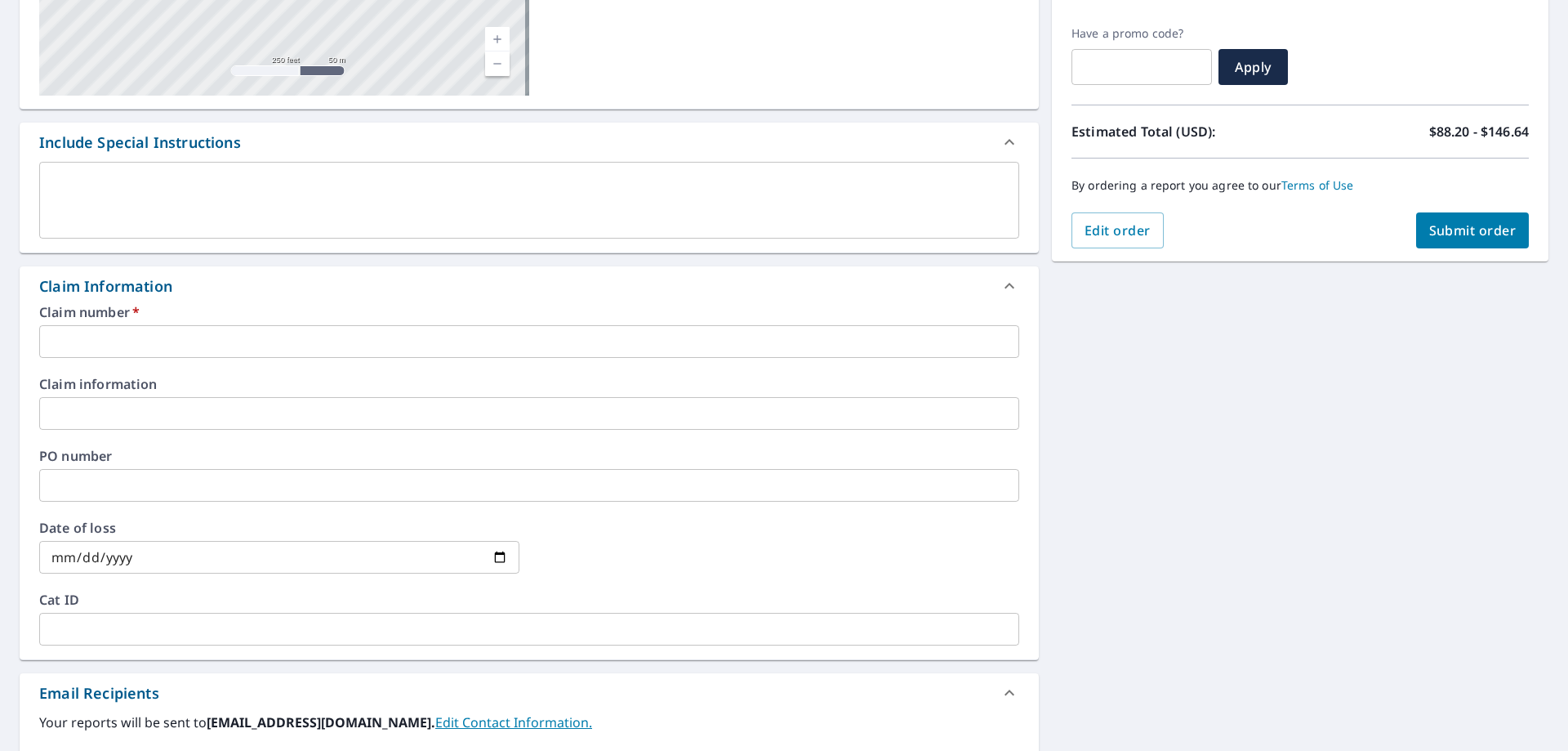
click at [141, 345] on input "text" at bounding box center [529, 342] width 980 height 32
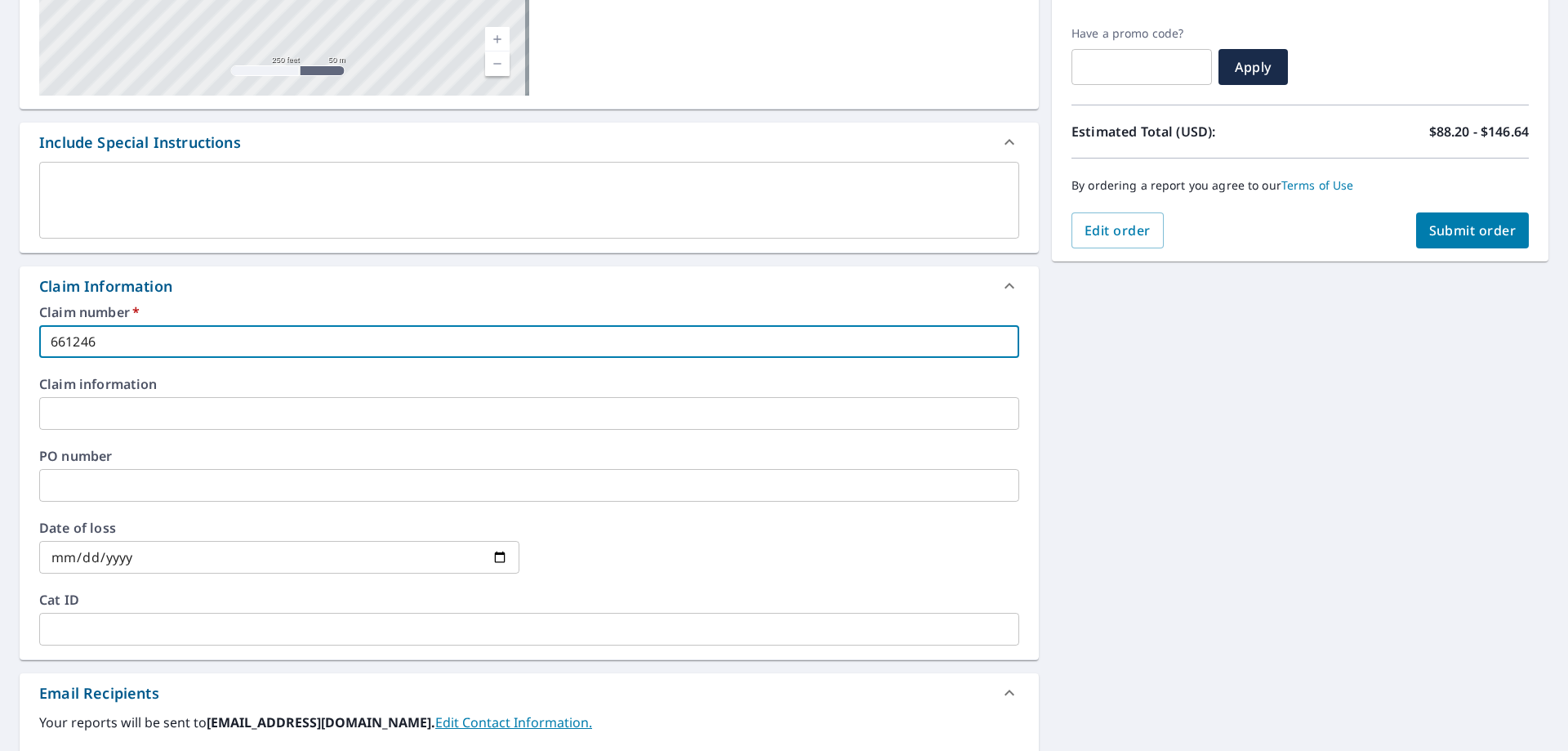
type input "661246"
click at [146, 416] on input "text" at bounding box center [529, 413] width 980 height 32
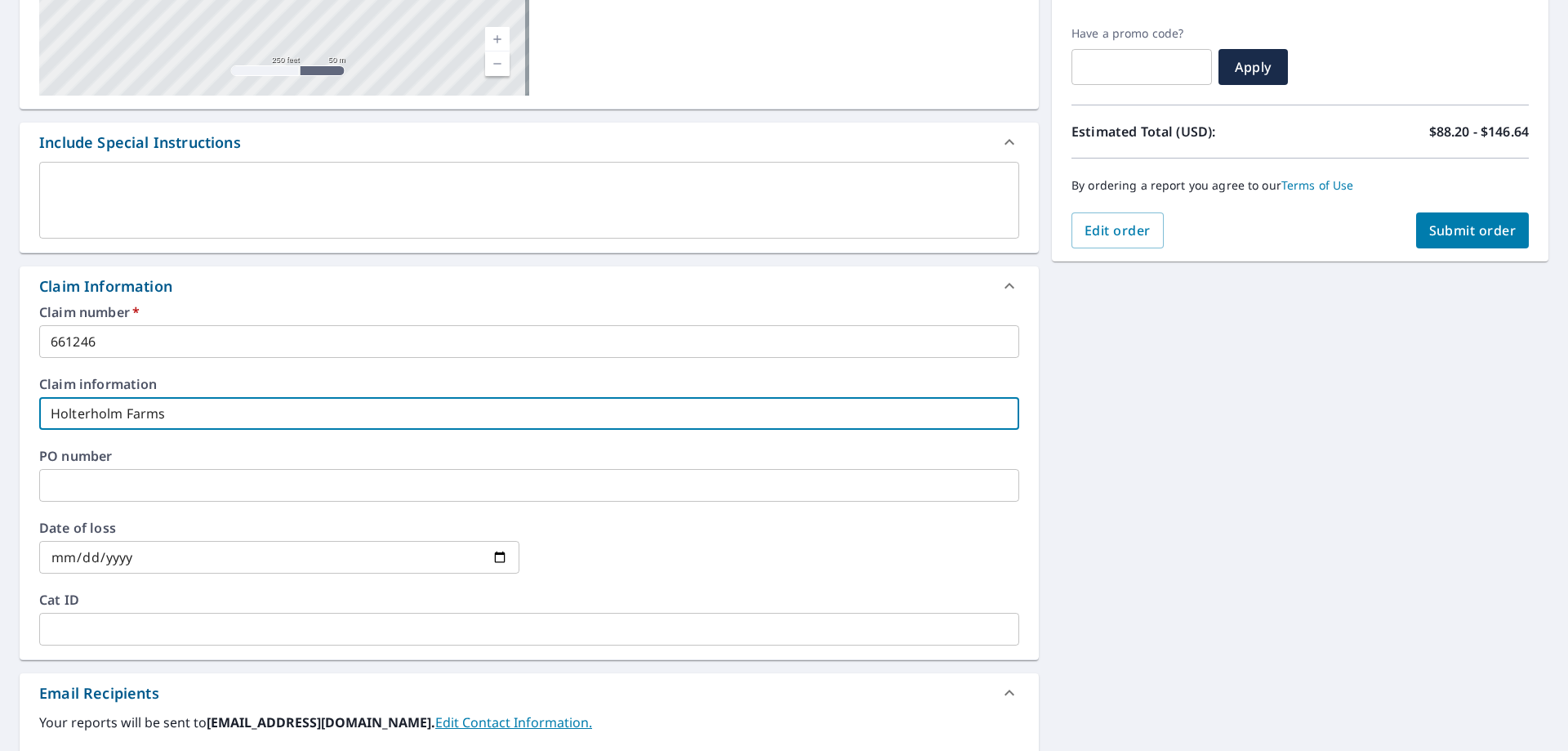
type input "Holterholm Farms"
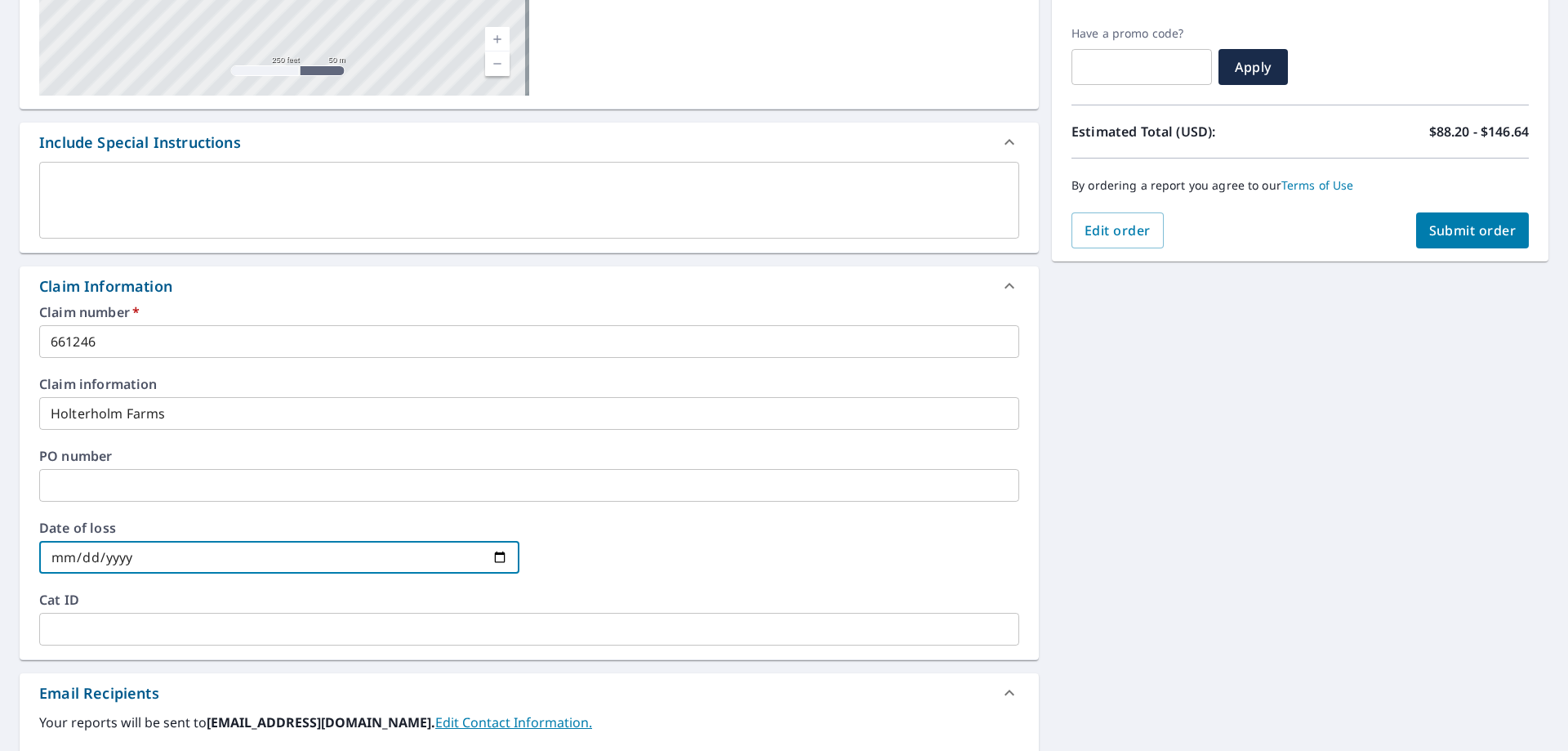
click at [60, 557] on input "date" at bounding box center [279, 557] width 480 height 32
type input "[DATE]"
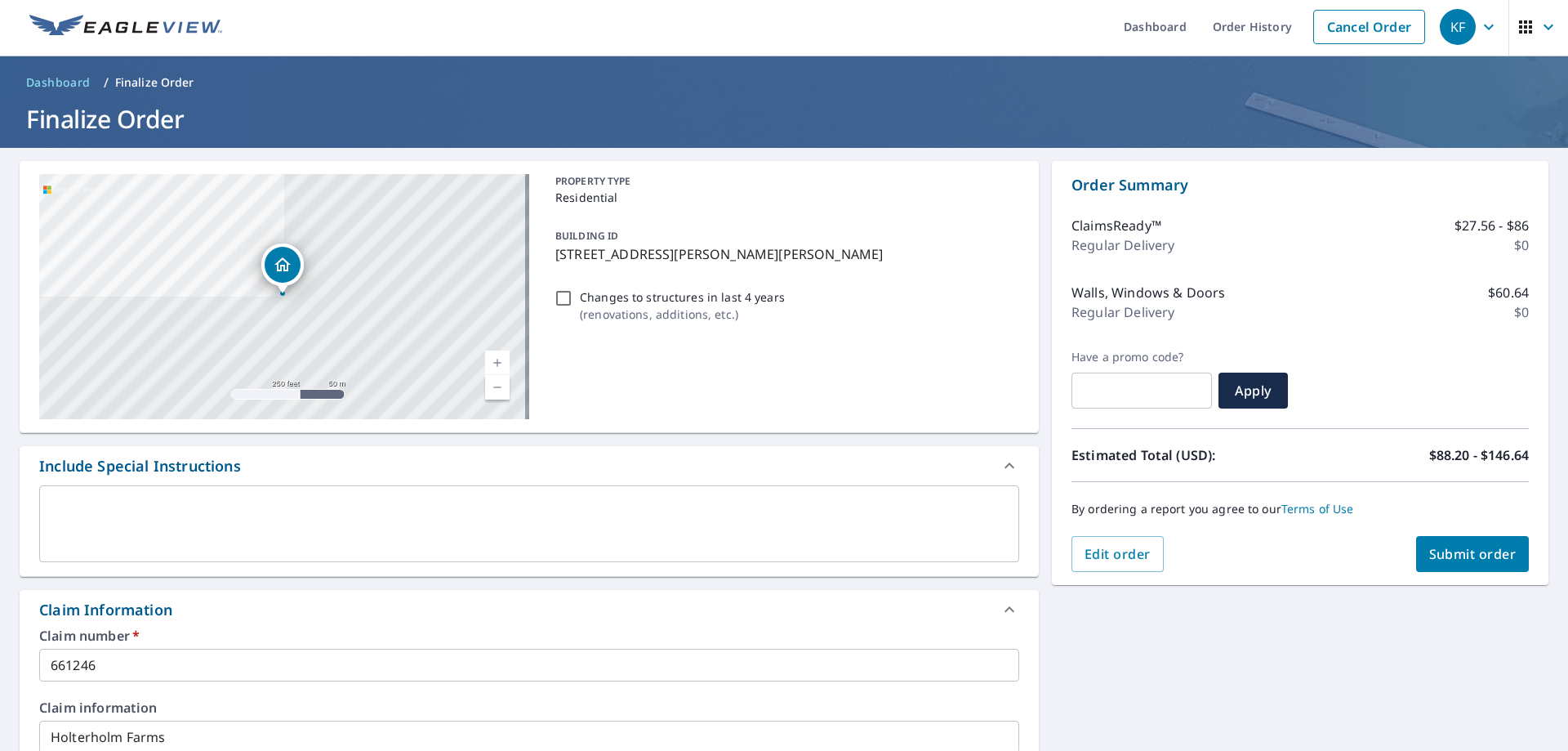
scroll to position [0, 0]
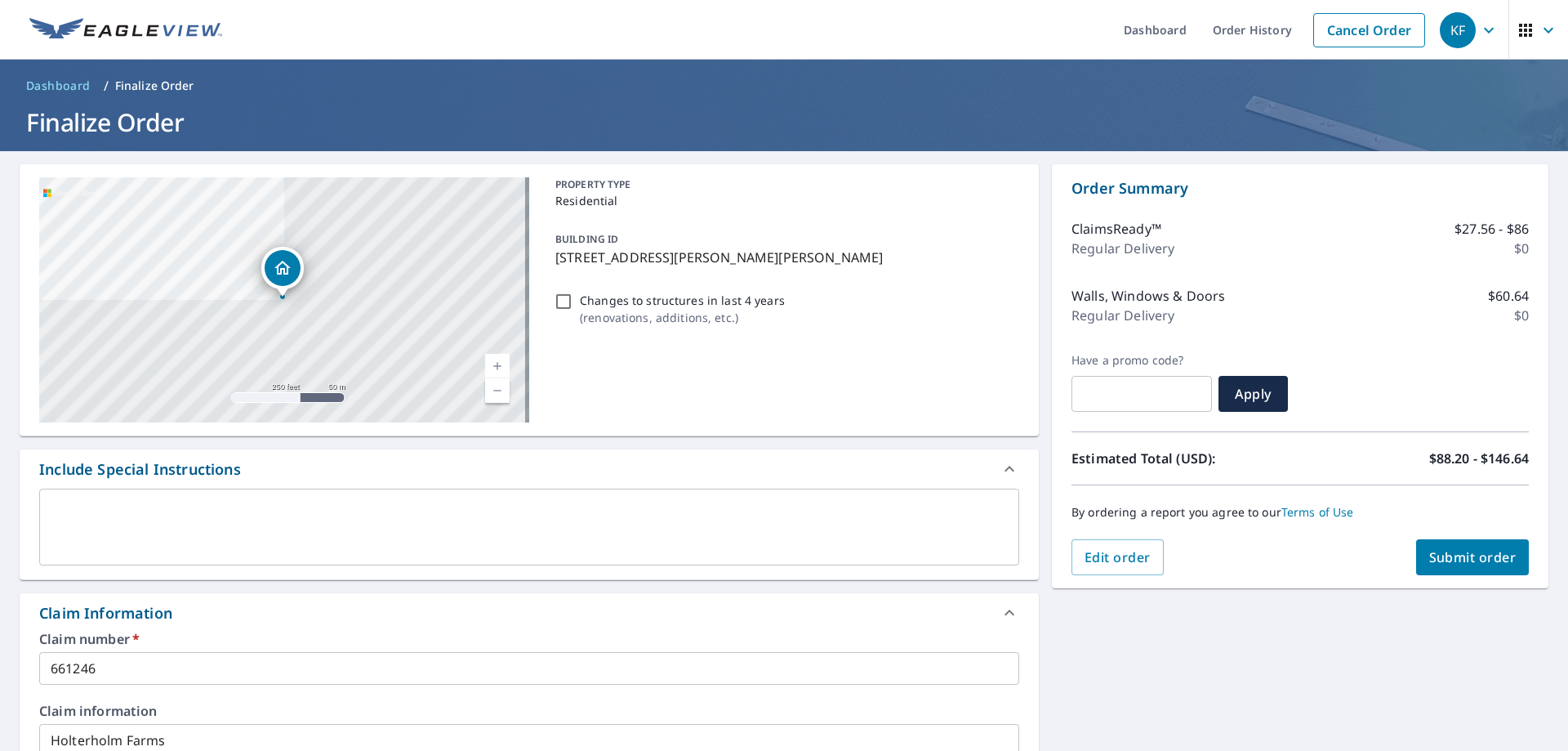
click at [1466, 566] on button "Submit order" at bounding box center [1473, 558] width 113 height 36
